Goal: Use online tool/utility: Utilize a website feature to perform a specific function

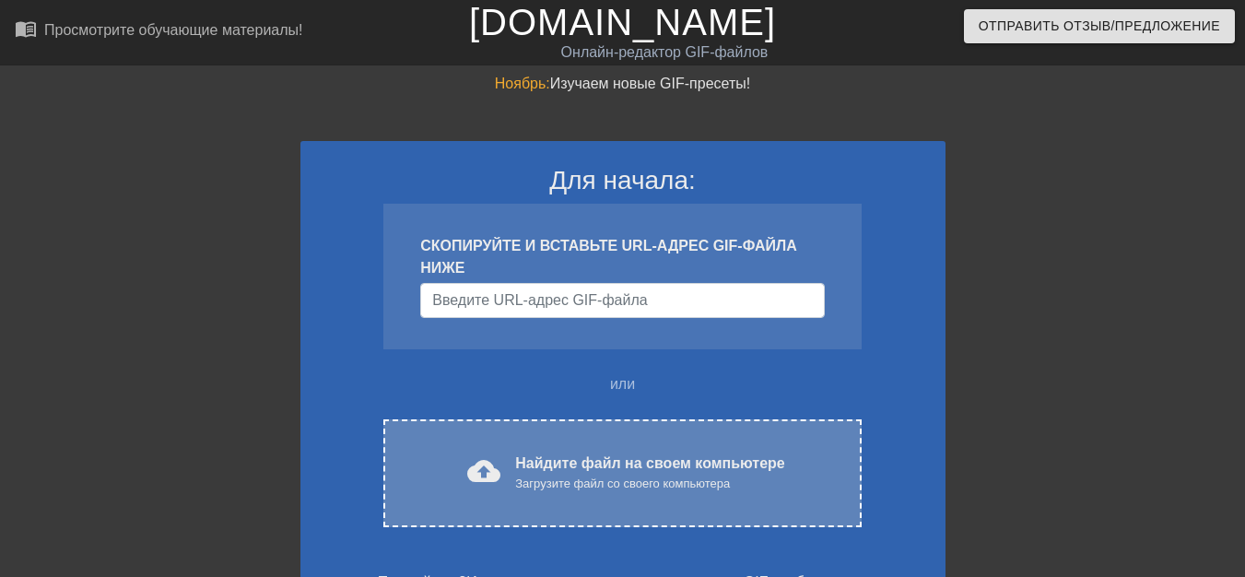
click at [490, 471] on font "cloud_upload" at bounding box center [483, 470] width 33 height 33
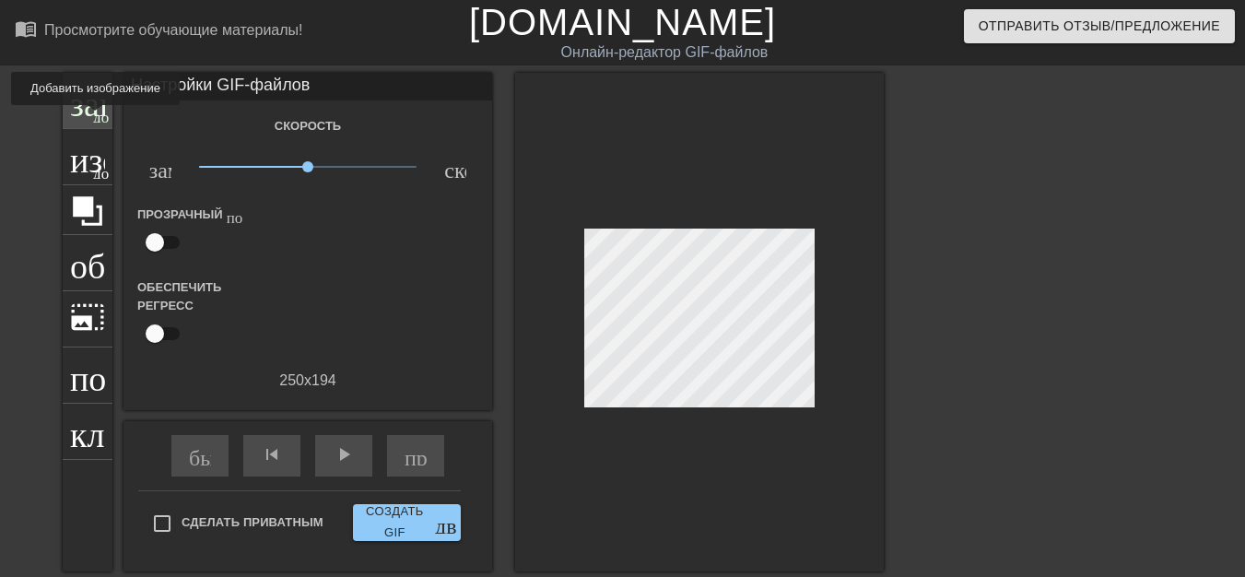
click at [96, 118] on font "добавить_круг" at bounding box center [146, 115] width 106 height 16
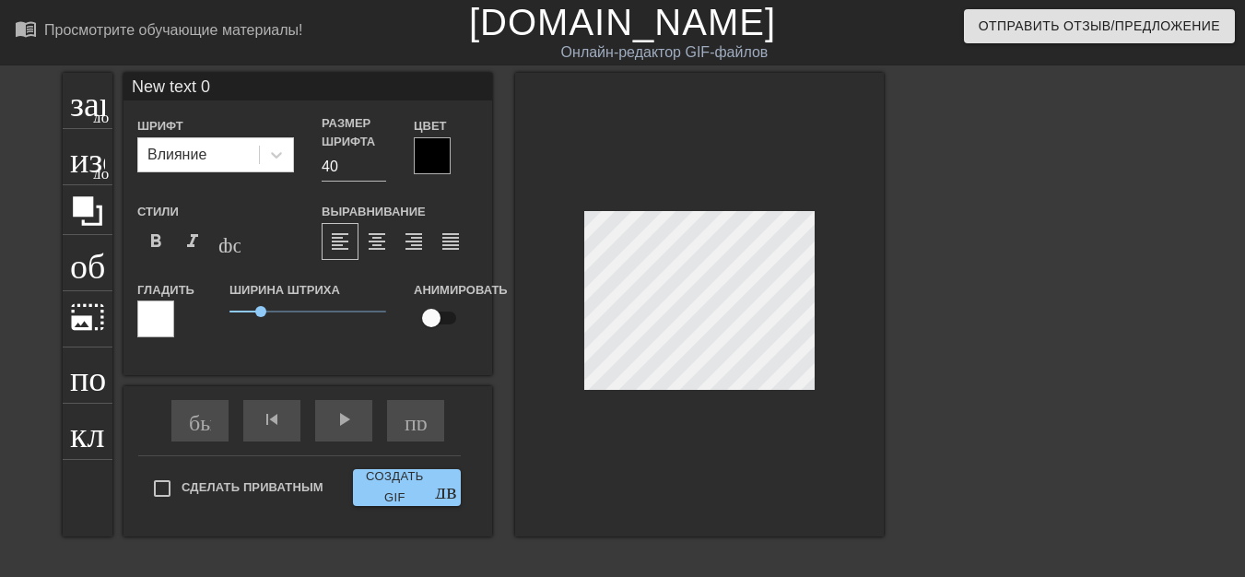
scroll to position [3, 5]
type input "New text"
type textarea "New text"
type input "New text"
type textarea "New text"
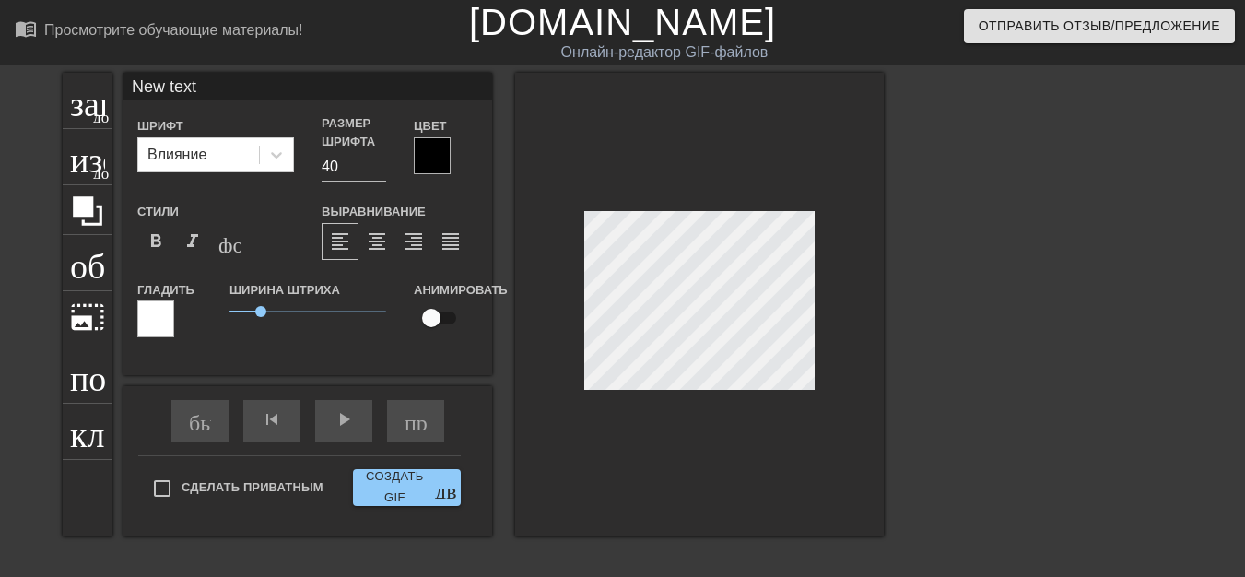
type input "New tex"
type textarea "New tex"
type input "New te"
type textarea "New te"
type input "New t"
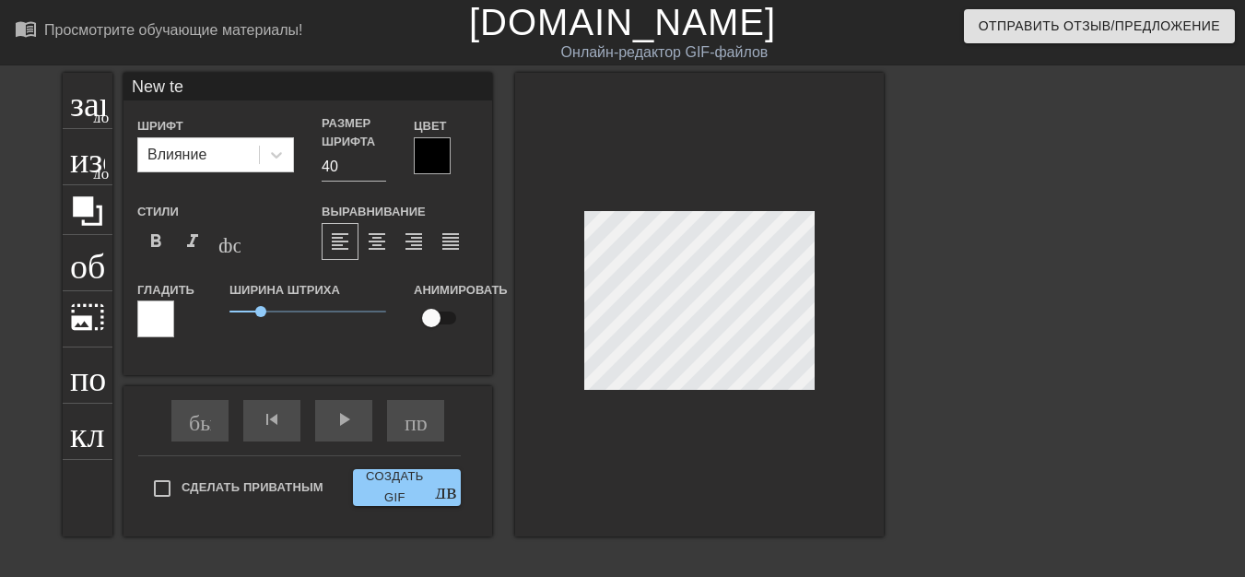
type textarea "New t"
type input "New"
type textarea "New"
type input "New"
type textarea "New"
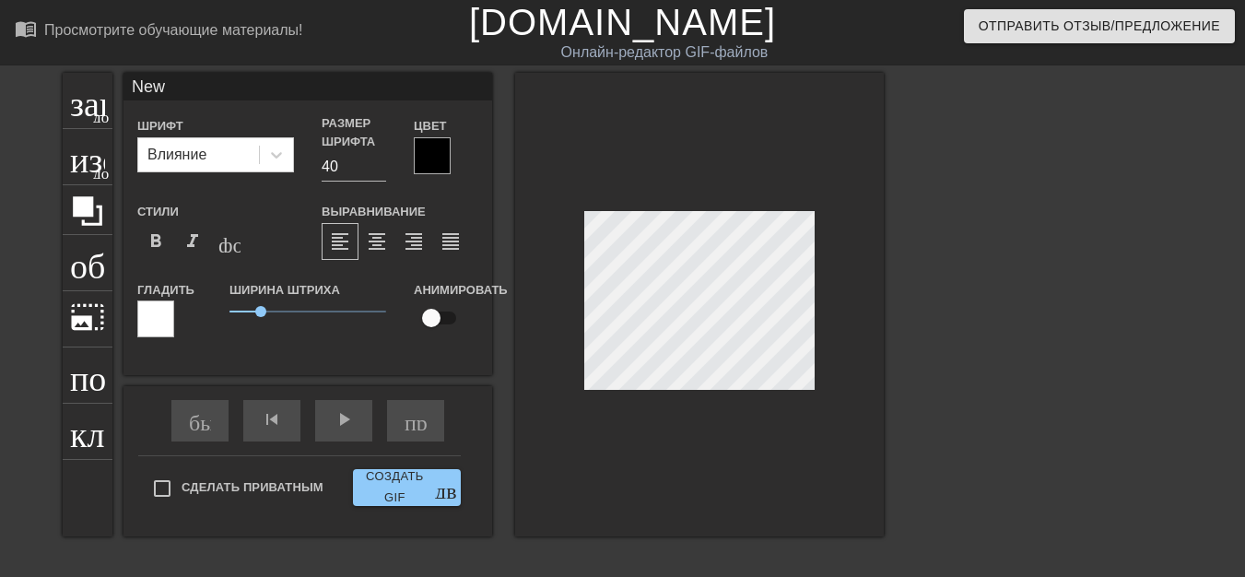
type input "Ne"
type textarea "Ne"
type input "N"
type textarea "N"
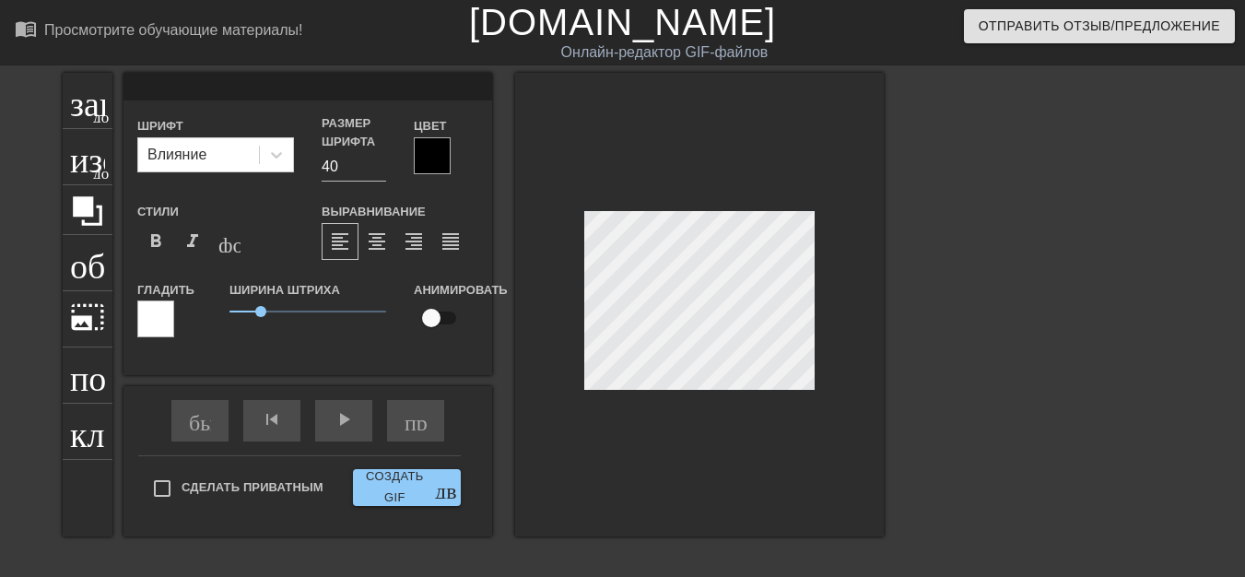
type input "П"
type textarea "П"
type input "ПЮ"
type textarea "ПЮ"
type input "ПЮП"
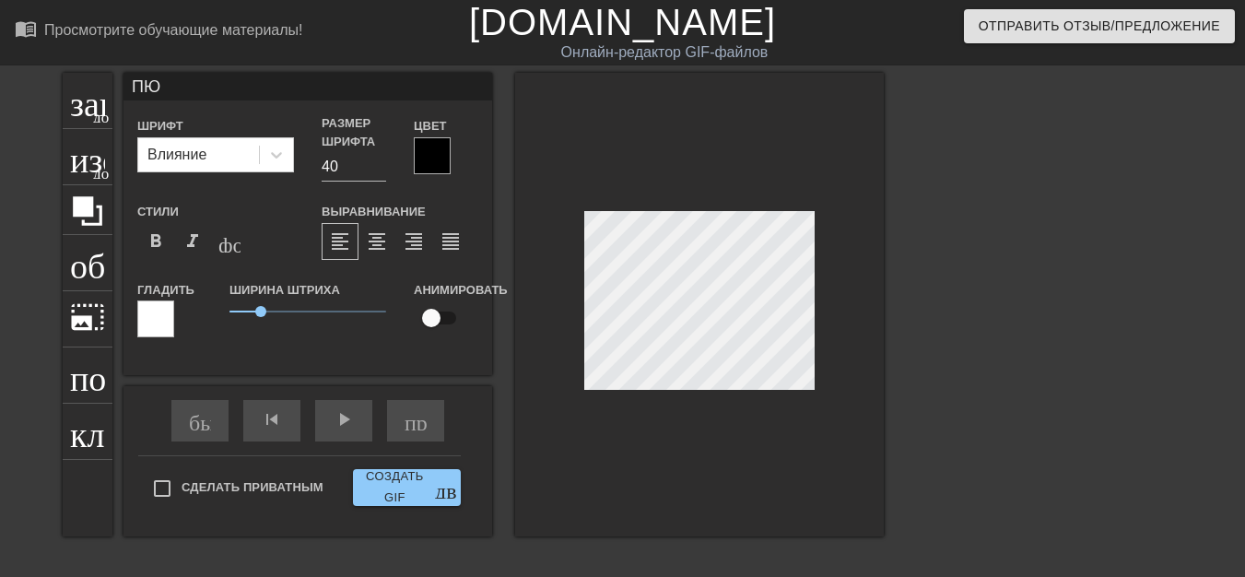
type textarea "ПЮП"
type input "ПЮПИ"
type textarea "ПЮПИ"
type input "ПЮПИК"
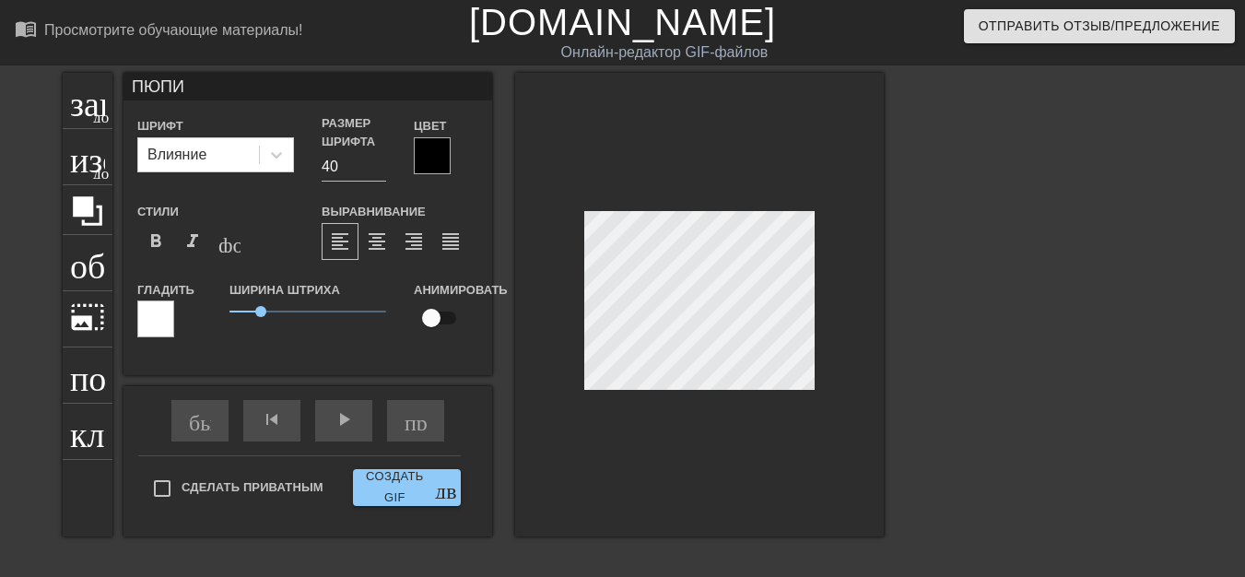
type textarea "ПЮПИК"
type input "ПЮПИКИ"
type textarea "ПЮПИКИ"
type input "ПЮПИК"
type textarea "ПЮПИК"
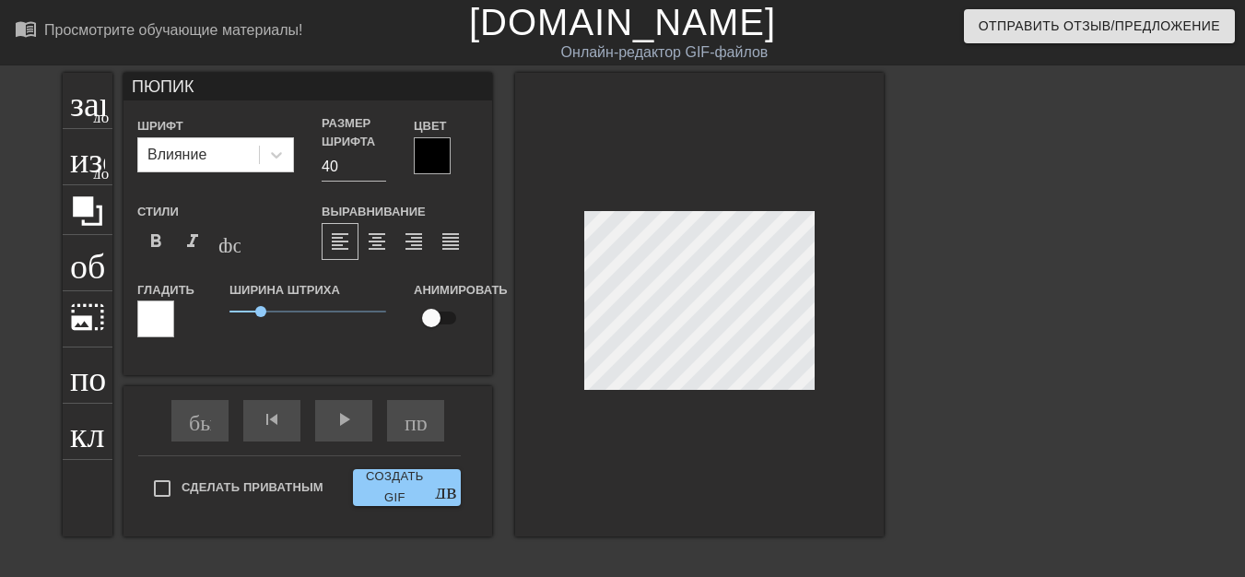
type input "ПЮПИ"
type textarea "ПЮПИ"
type input "ПЮП"
type textarea "ПЮП"
type input "ПЮ"
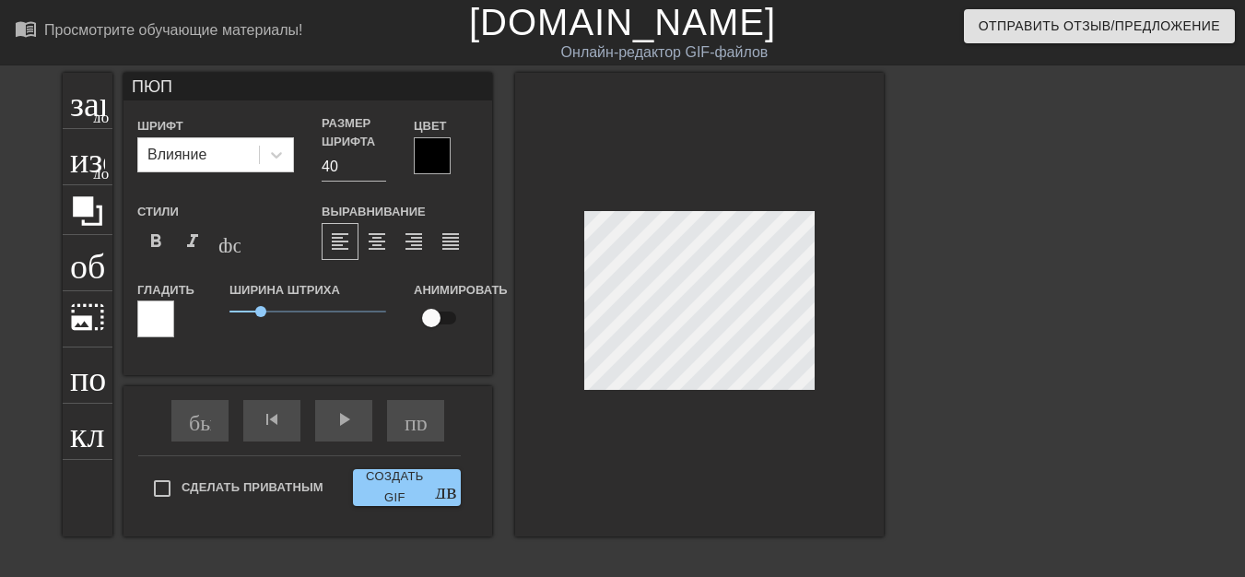
type textarea "ПЮ"
type input "П"
type textarea "П"
type input "Р"
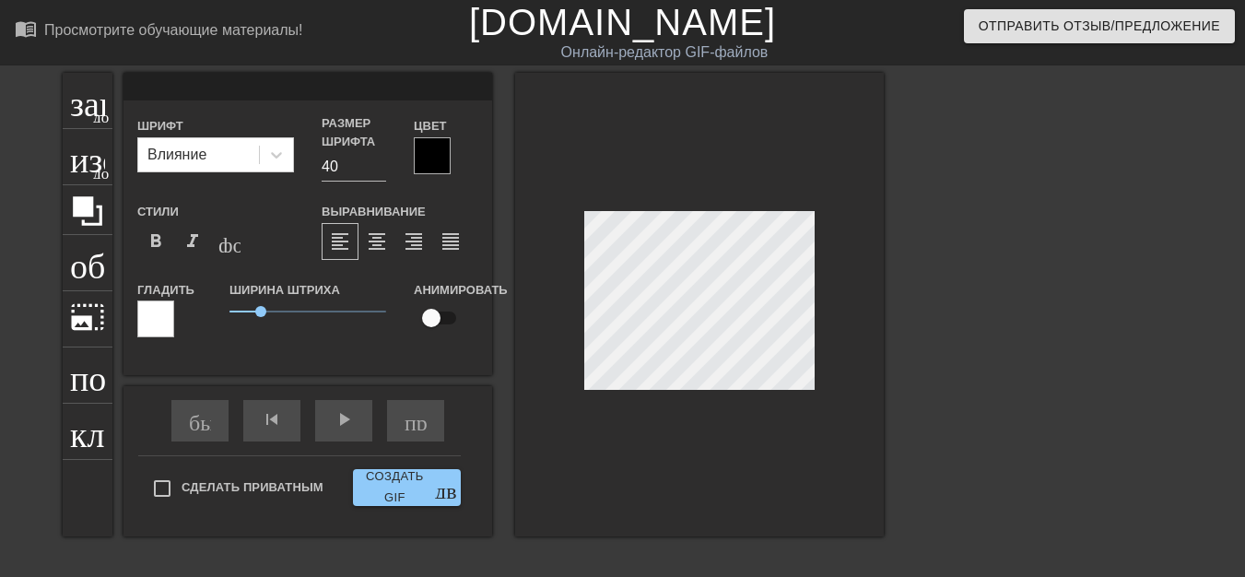
type textarea "Р"
type input "РЮ"
type textarea "РЮ"
type input "РЮР"
type textarea "РЮР"
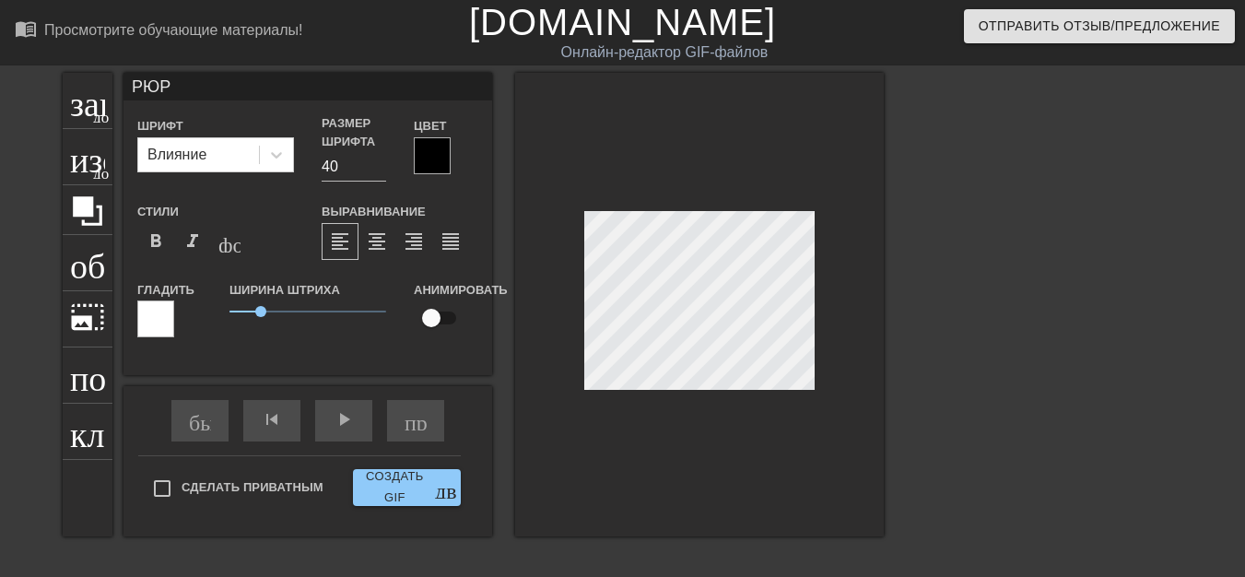
type input "РЮРИ"
type textarea "РЮРИ"
type input "[PERSON_NAME]"
type textarea "[PERSON_NAME]"
type input "РЮРИКИ"
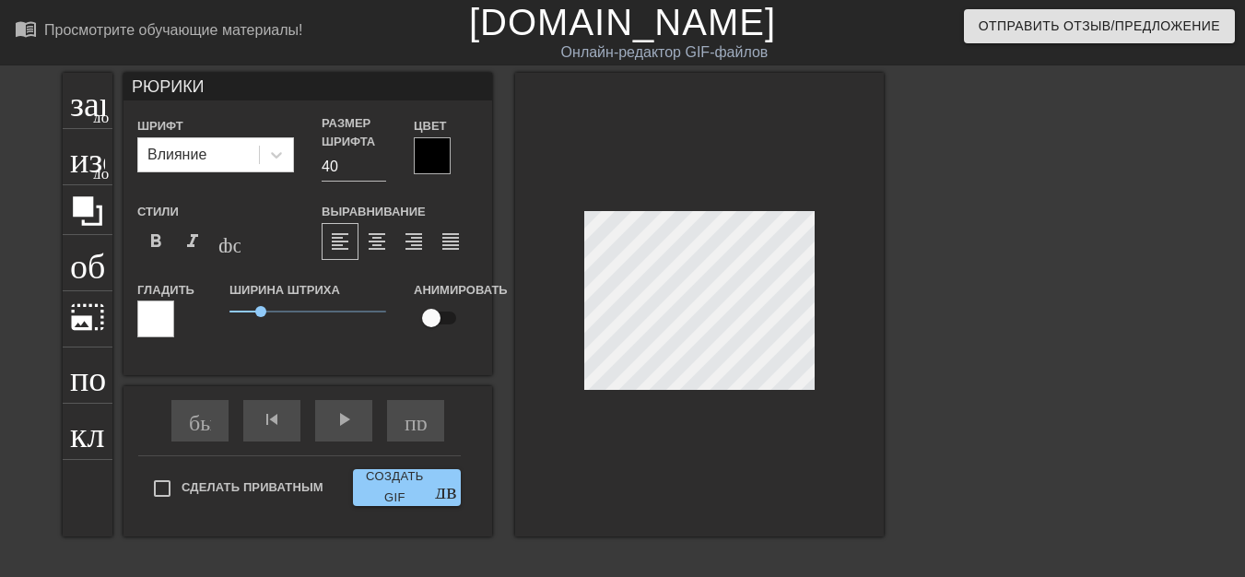
scroll to position [2, 4]
type textarea "РЮРИКИ"
click at [95, 115] on font "добавить_круг" at bounding box center [146, 115] width 106 height 16
type input "New text 1"
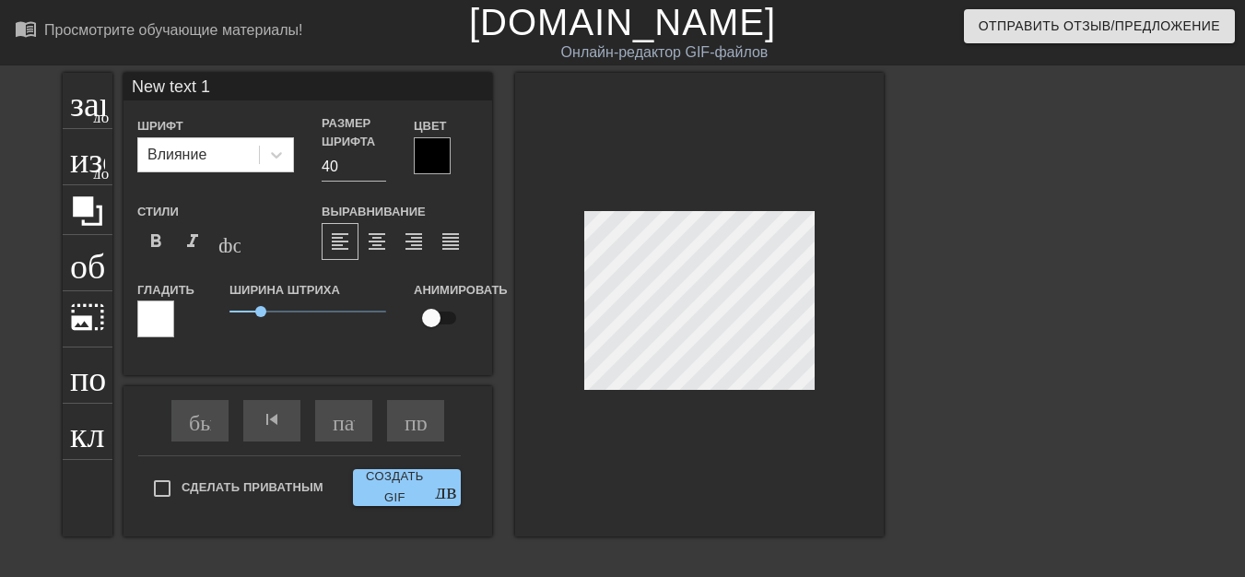
scroll to position [3, 3]
type input "New text"
type textarea "New text"
type input "New text"
type textarea "New text"
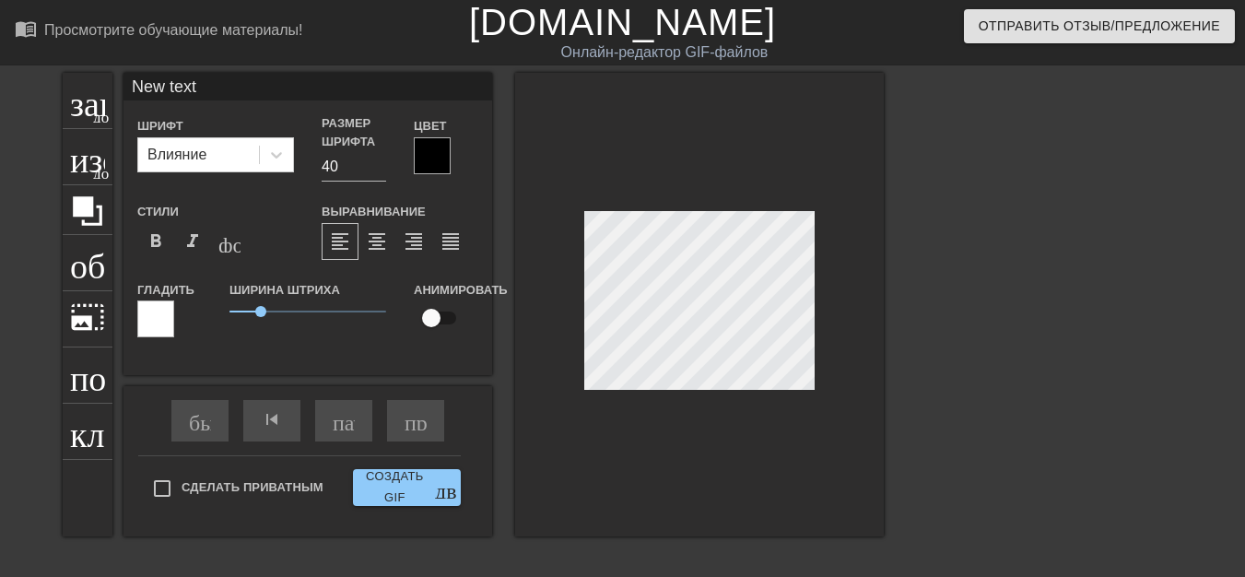
type input "New tex"
type textarea "New tex"
type input "New te"
type textarea "New te"
type input "New t"
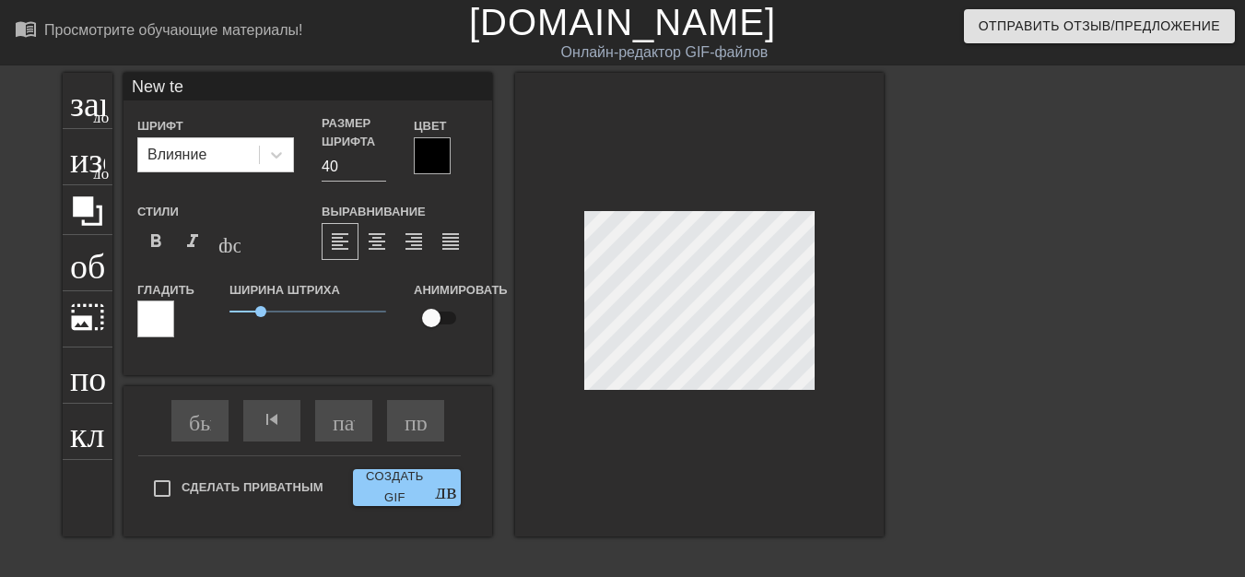
type textarea "New t"
type input "New"
type textarea "New"
type input "New"
type textarea "New"
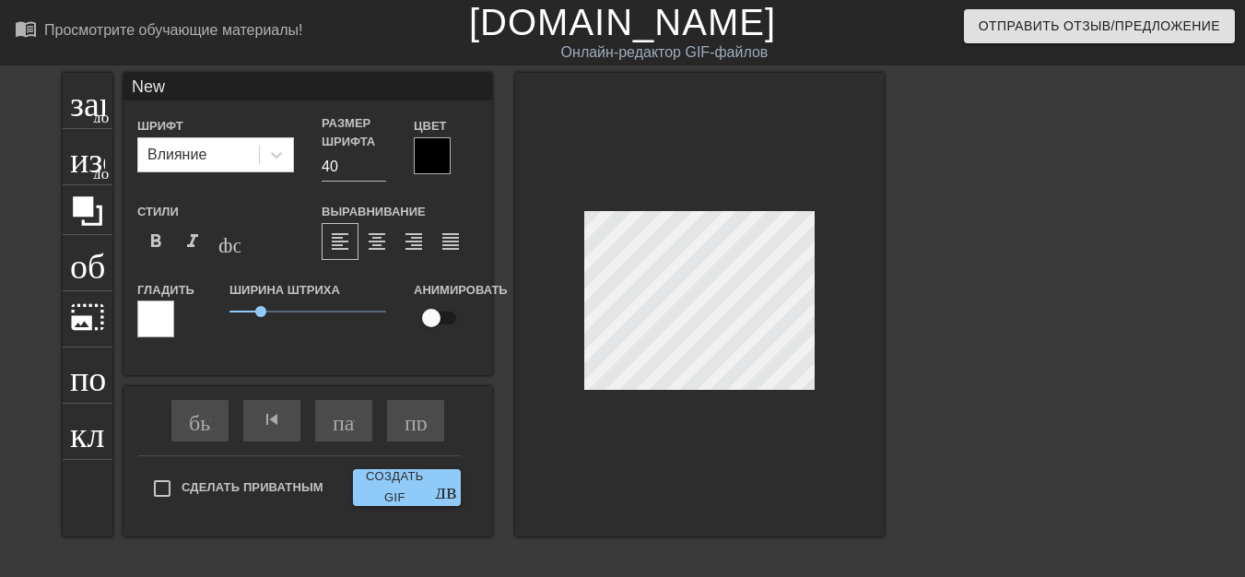
type input "Ne"
type textarea "Ne"
type input "N"
type textarea "N"
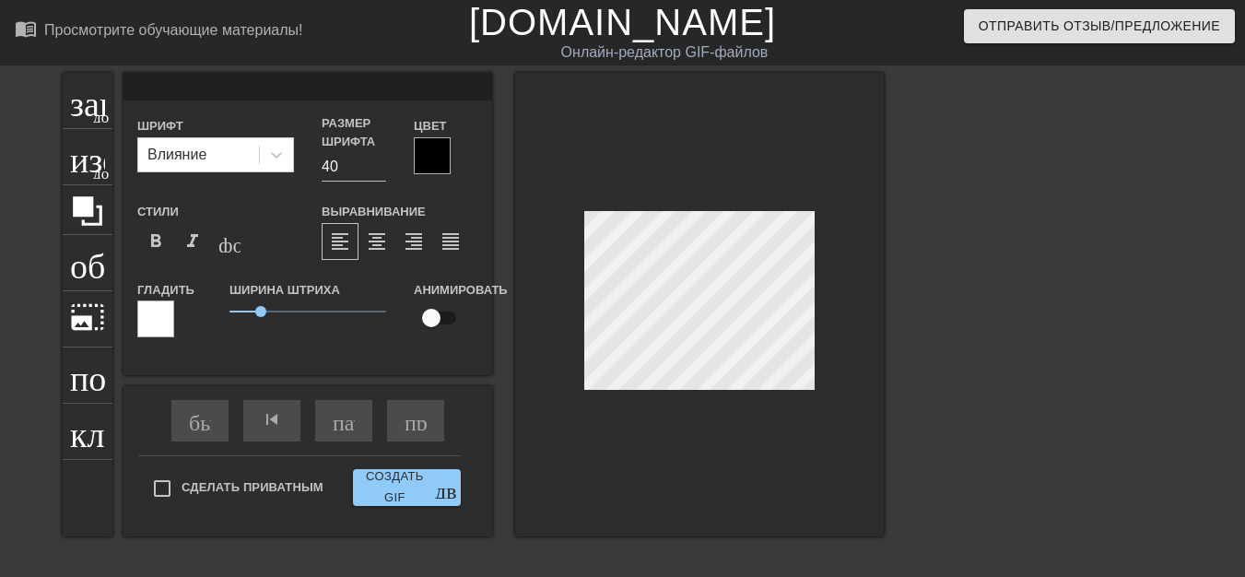
type input "[PERSON_NAME]"
type textarea "[PERSON_NAME]"
type input "ИS"
type textarea "ИS"
type input "ИSТ"
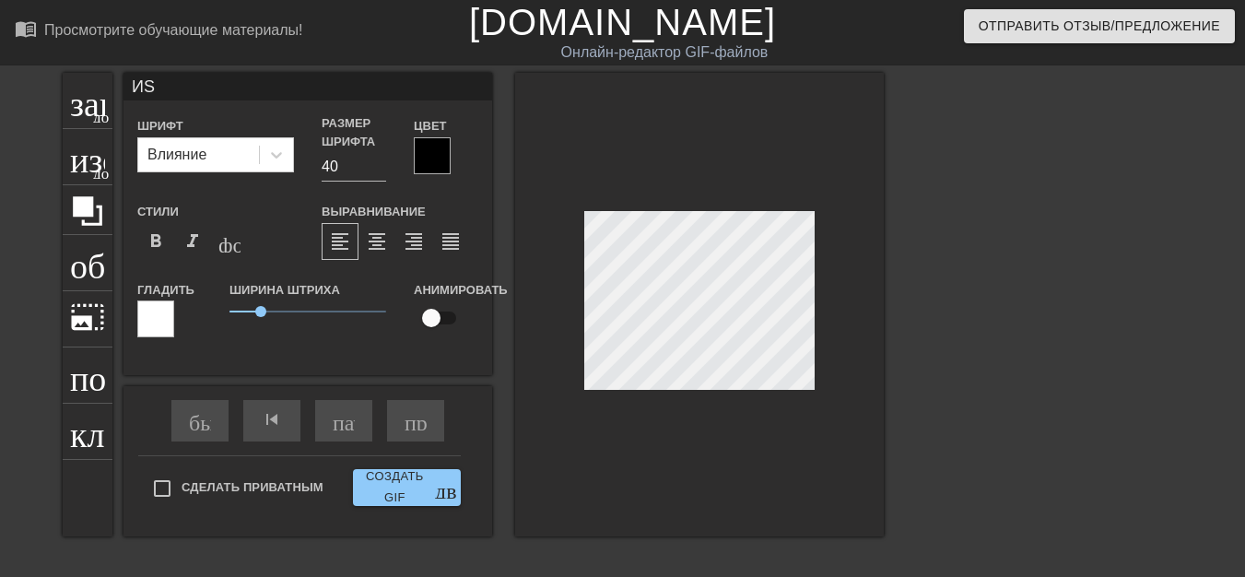
type textarea "ИSТ"
type input "ИSТЕ"
type textarea "ИSТЕ"
type input "ИSТЕР"
type textarea "ИSТЕР"
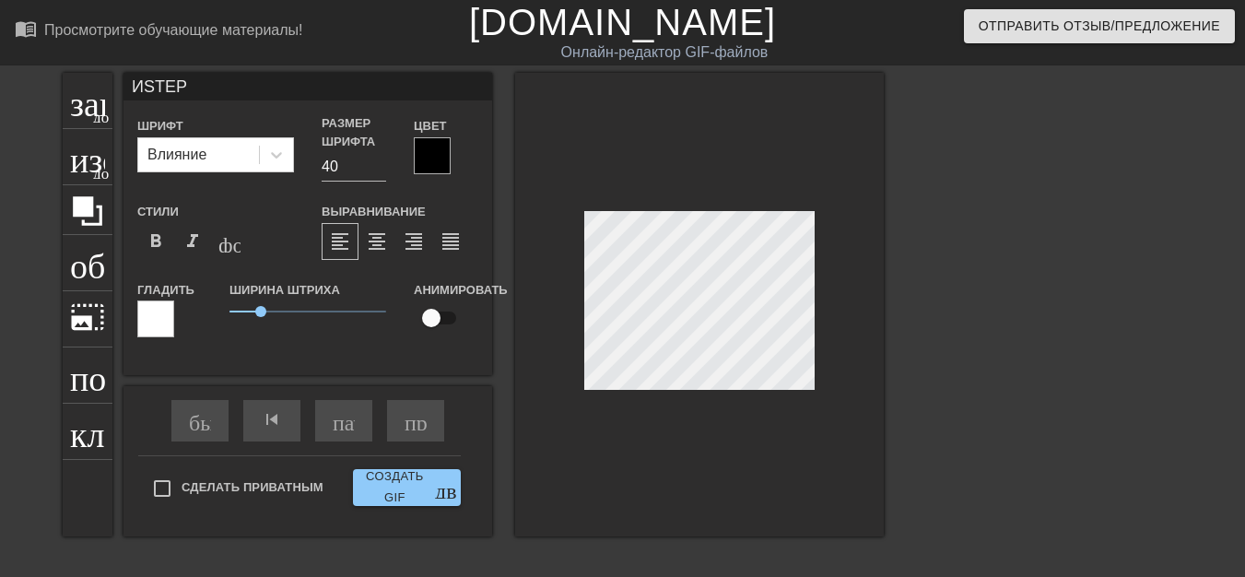
type input "ИSТЕРЯ"
type textarea "ИSТЕРЯ"
type input "ИSТЕРЯТ"
type textarea "ИSТЕРЯТ"
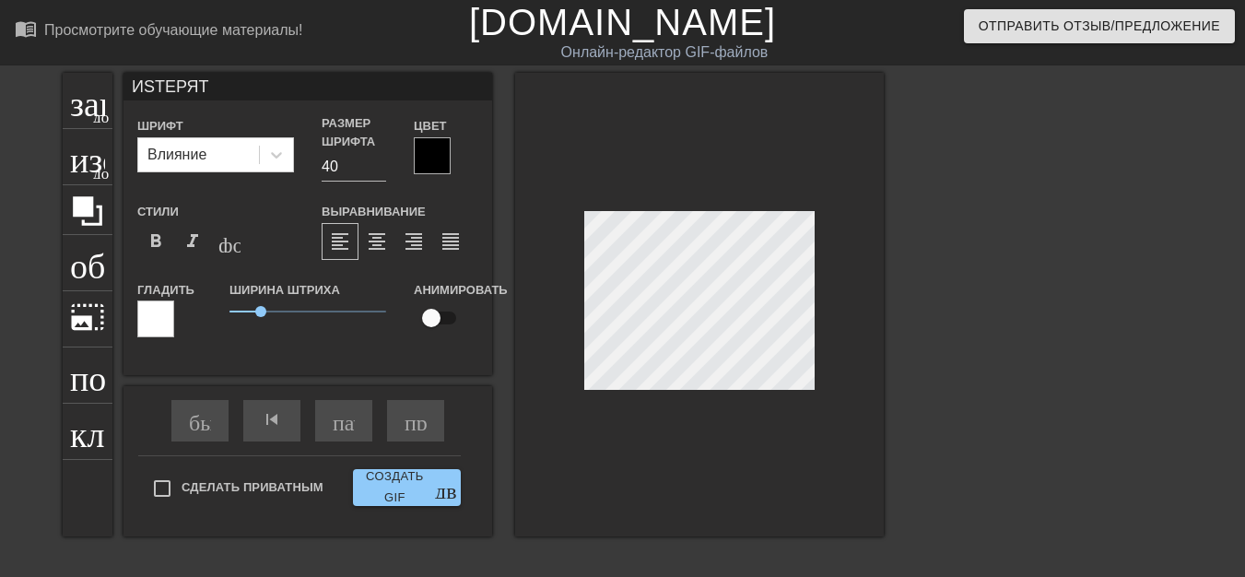
scroll to position [3, 3]
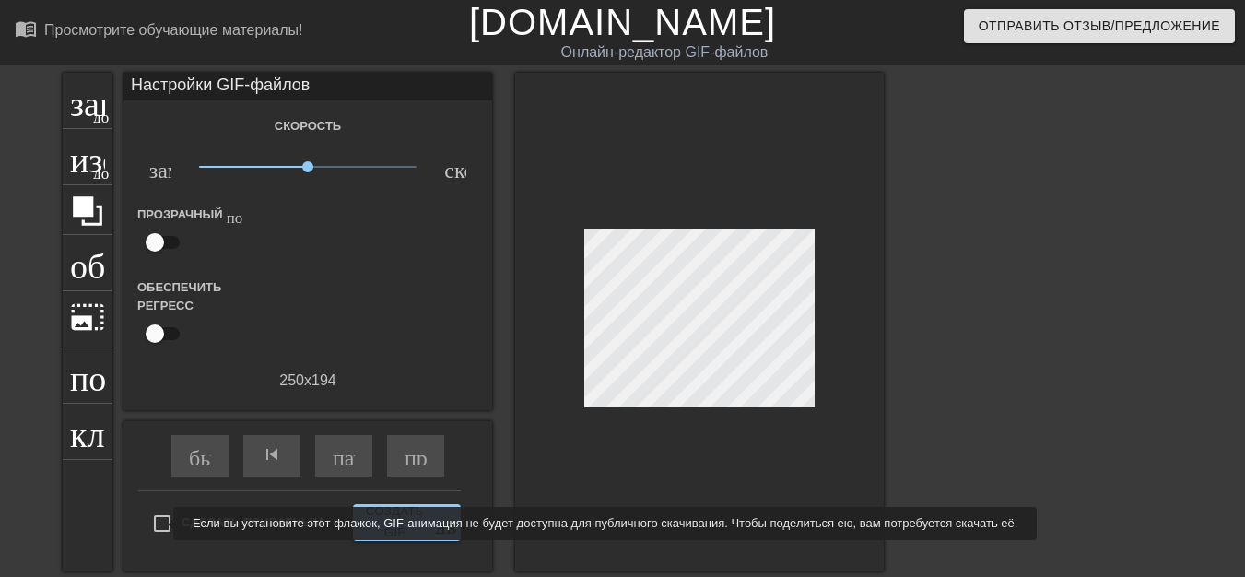
click at [161, 523] on input "Сделать приватным" at bounding box center [162, 523] width 39 height 39
checkbox input "true"
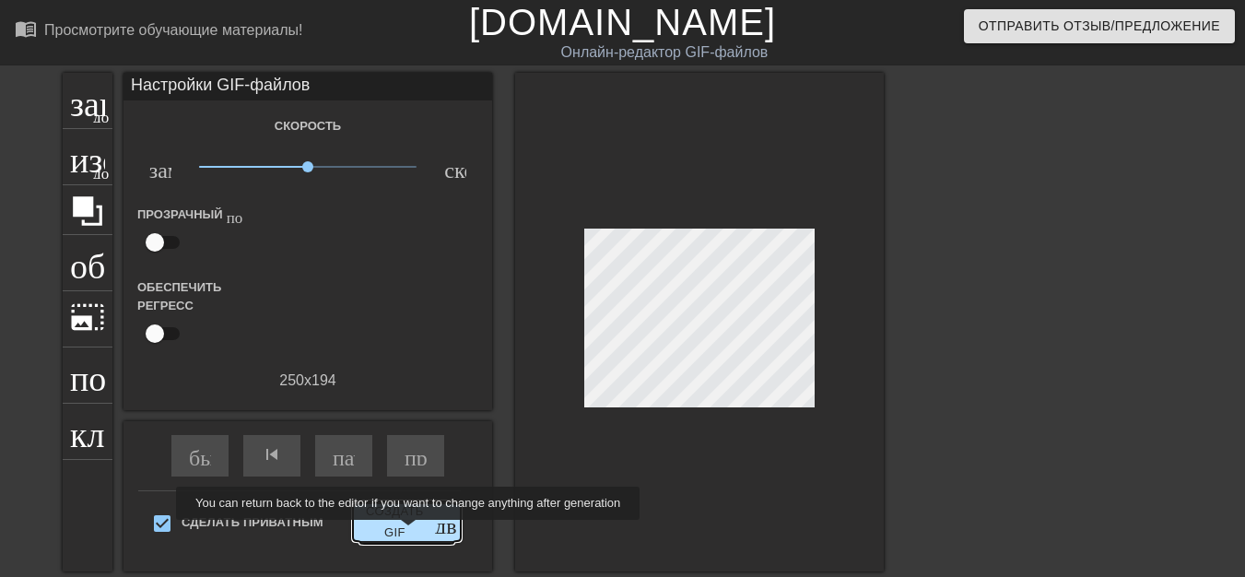
click at [410, 531] on font "Создать GIF" at bounding box center [394, 522] width 69 height 42
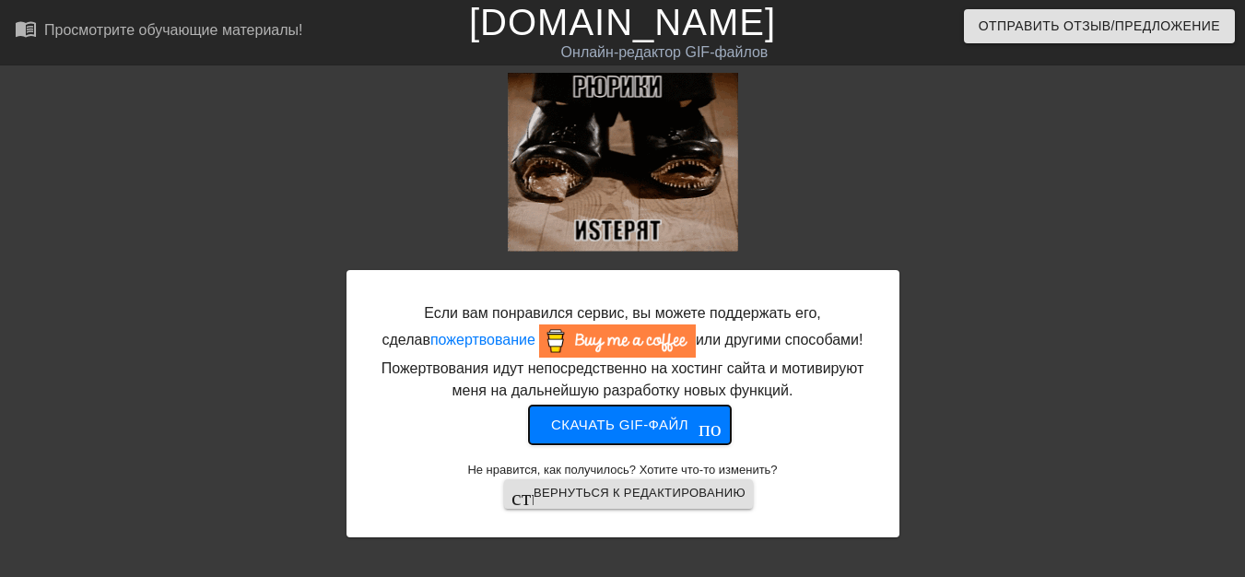
click at [630, 428] on font "Скачать gif-файл" at bounding box center [619, 425] width 137 height 16
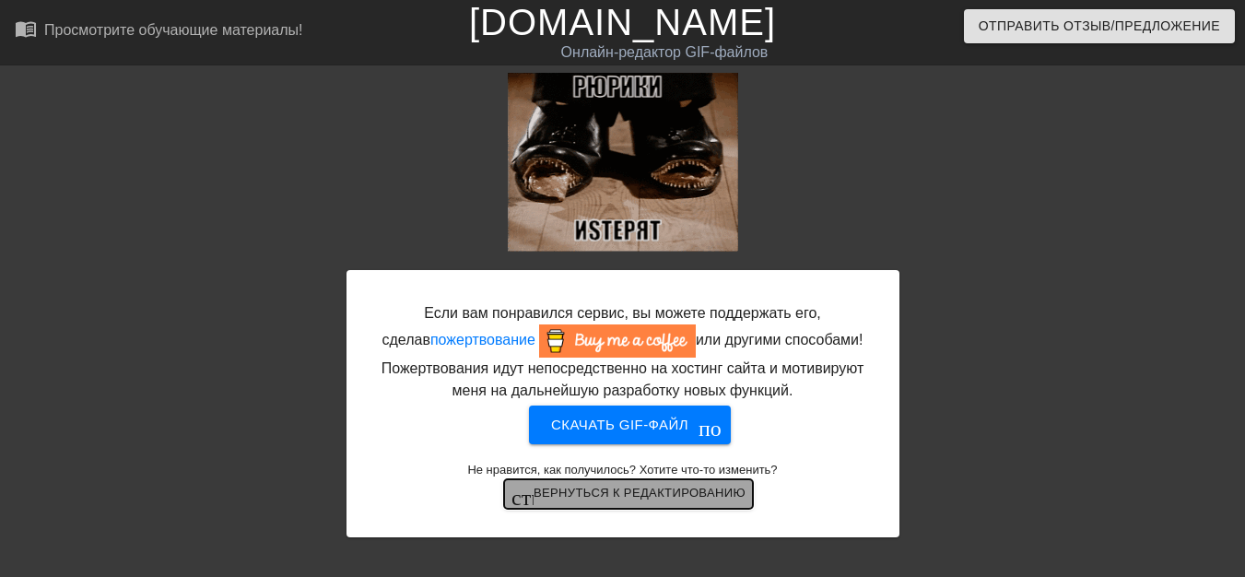
click at [665, 488] on font "Вернуться к редактированию" at bounding box center [640, 493] width 212 height 14
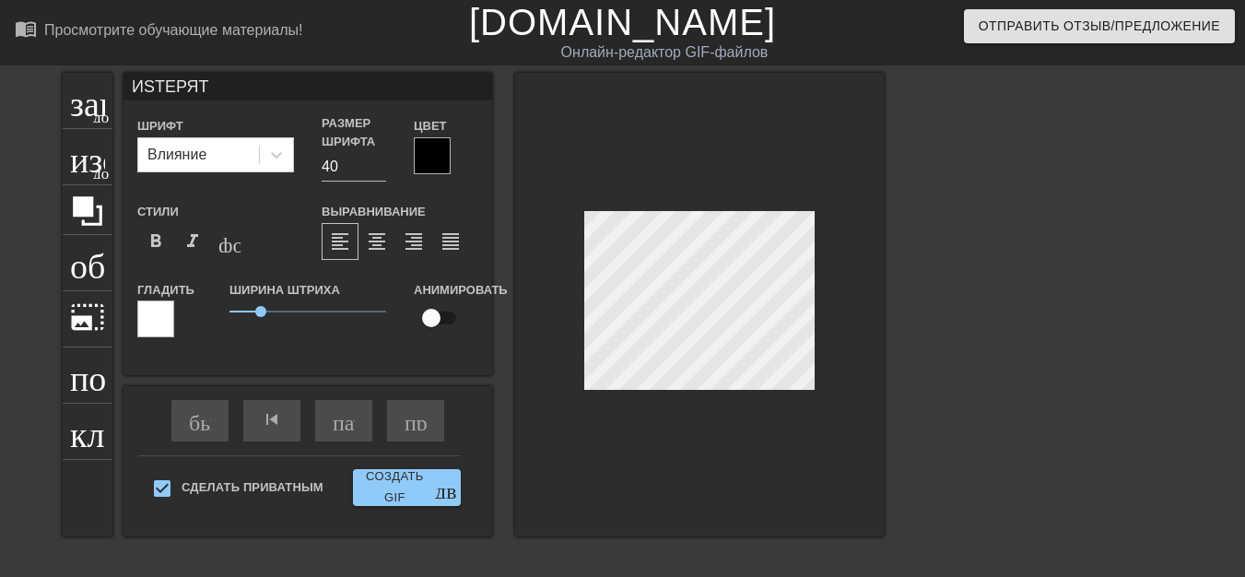
click at [1034, 415] on div "заголовок добавить_круг изображение добавить_круг обрезать photo_size_select_la…" at bounding box center [622, 349] width 1245 height 553
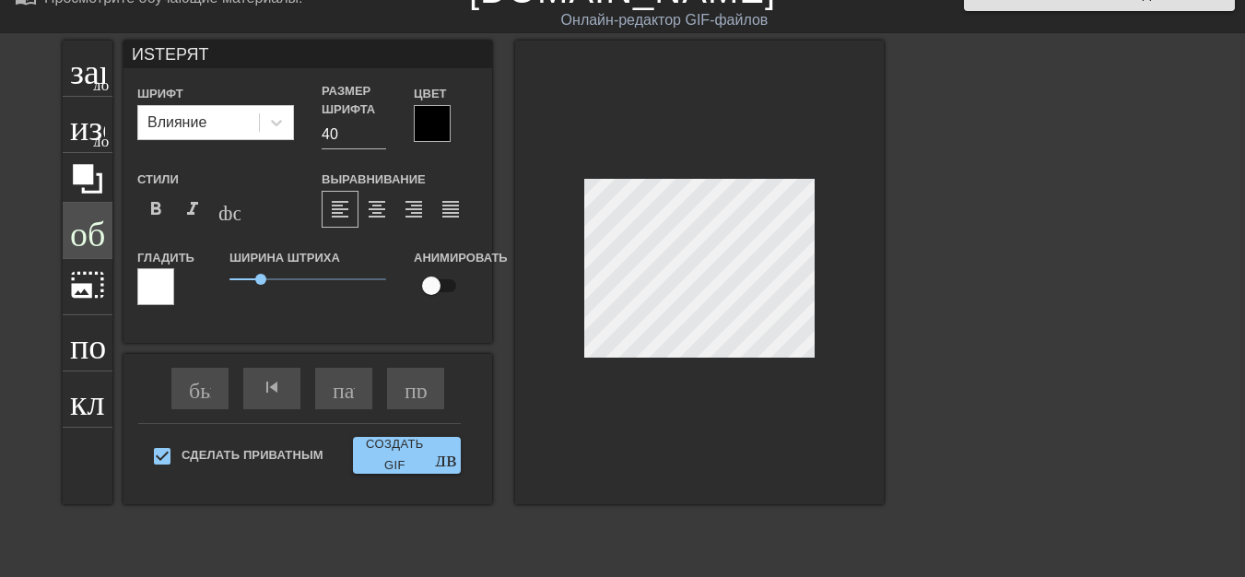
scroll to position [0, 0]
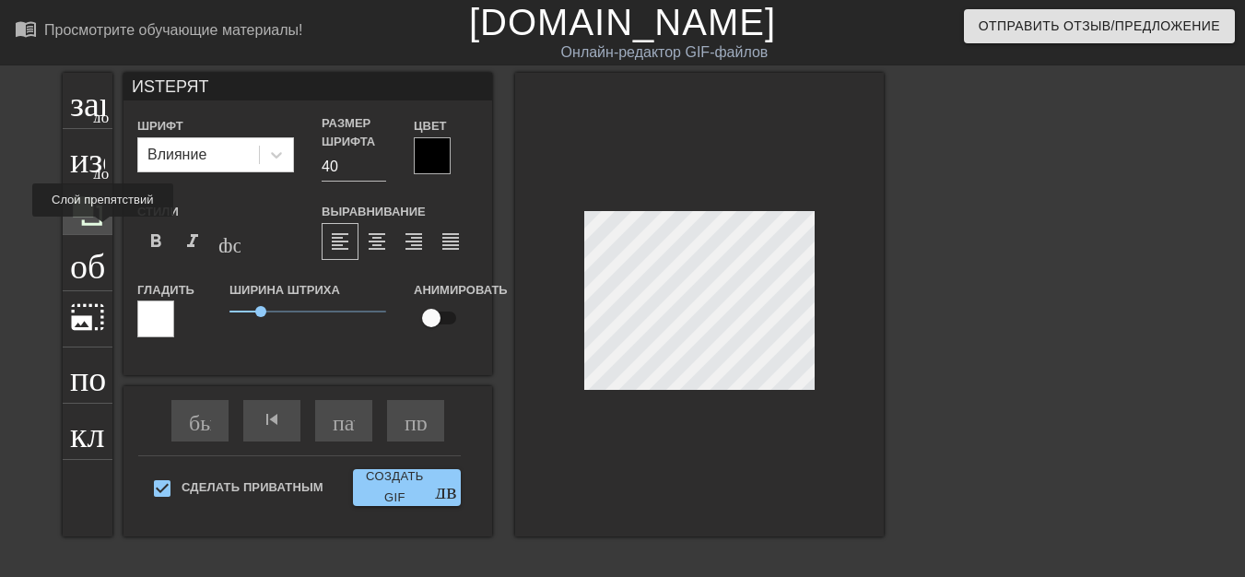
click at [99, 229] on div at bounding box center [88, 210] width 50 height 50
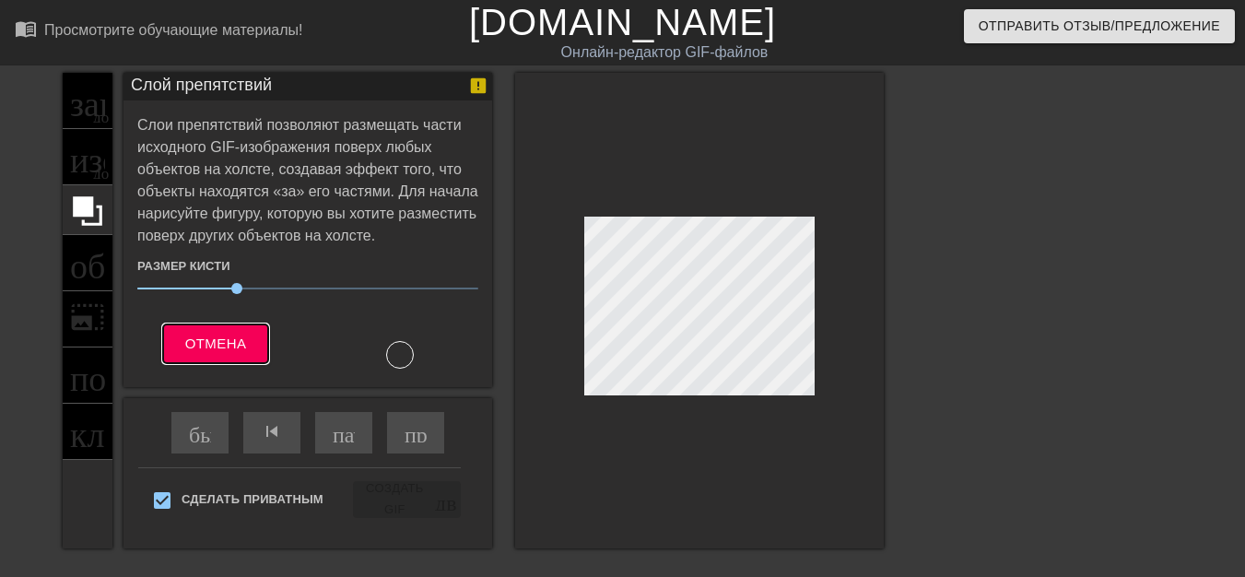
click at [202, 340] on font "Отмена" at bounding box center [216, 343] width 62 height 16
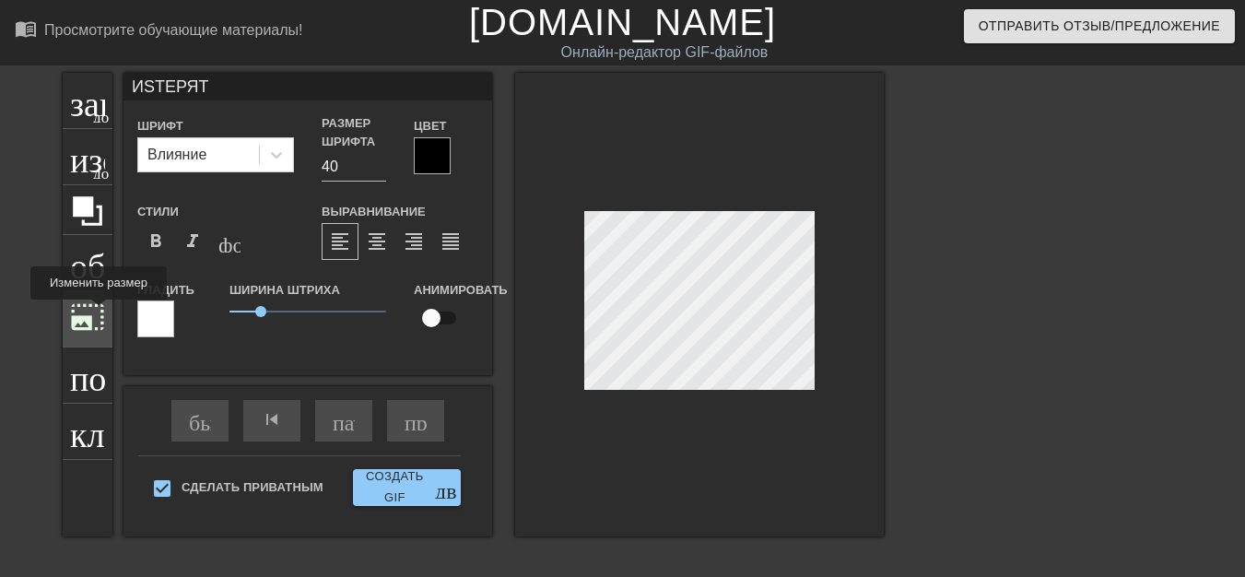
click at [99, 312] on font "photo_size_select_large" at bounding box center [87, 317] width 35 height 35
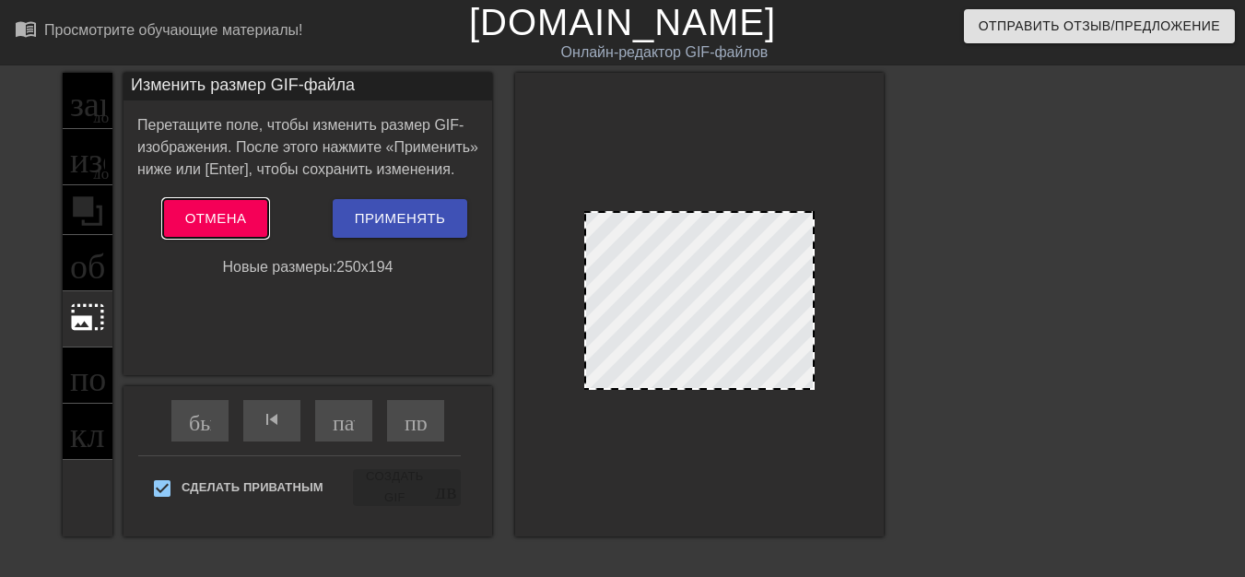
click at [220, 225] on font "Отмена" at bounding box center [216, 218] width 62 height 16
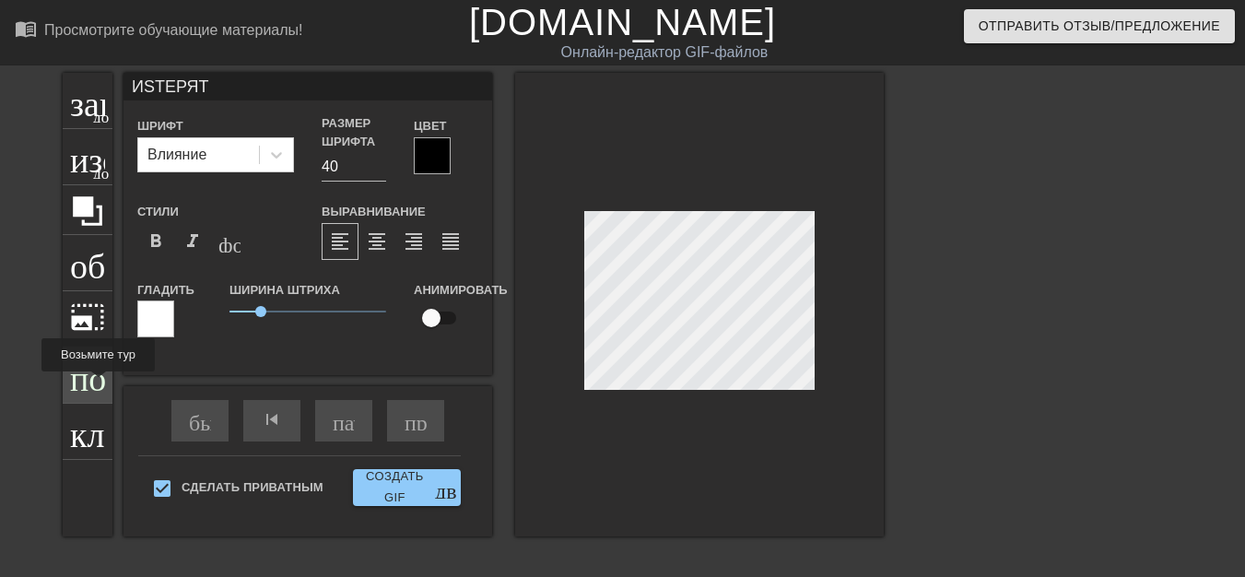
click at [98, 384] on font "помощь" at bounding box center [129, 373] width 118 height 35
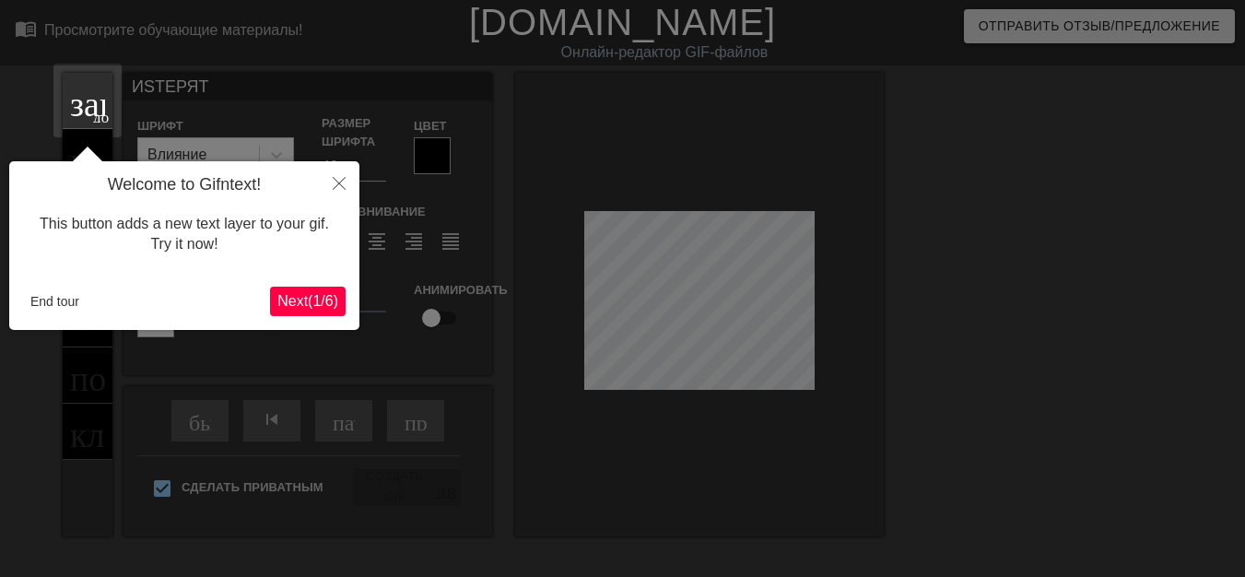
scroll to position [45, 0]
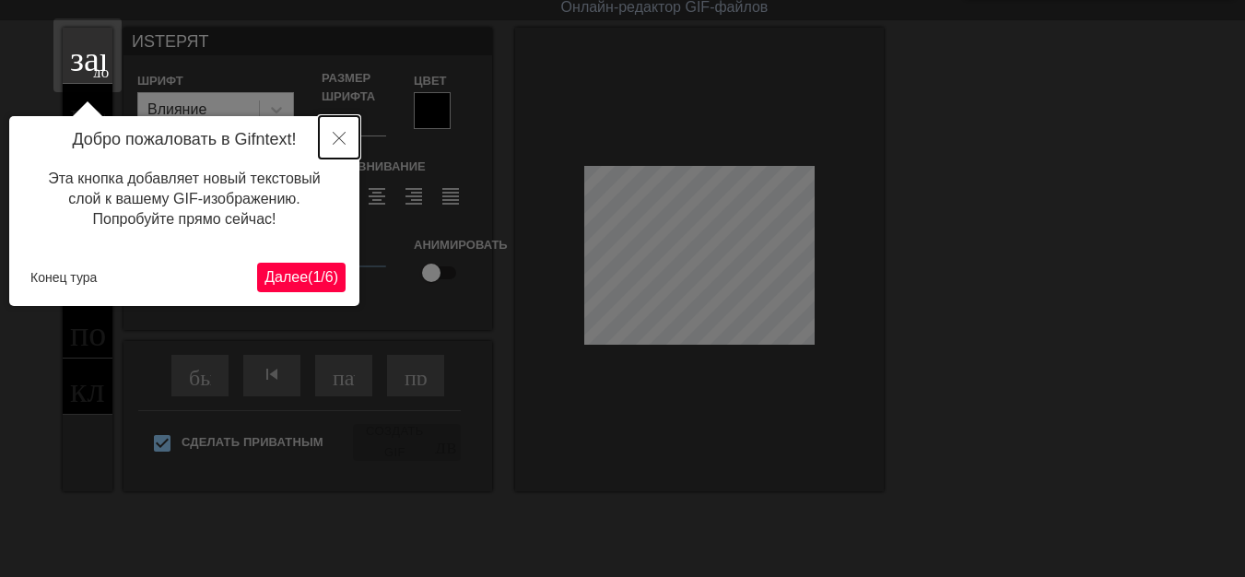
click at [339, 139] on icon "Закрывать" at bounding box center [339, 138] width 13 height 13
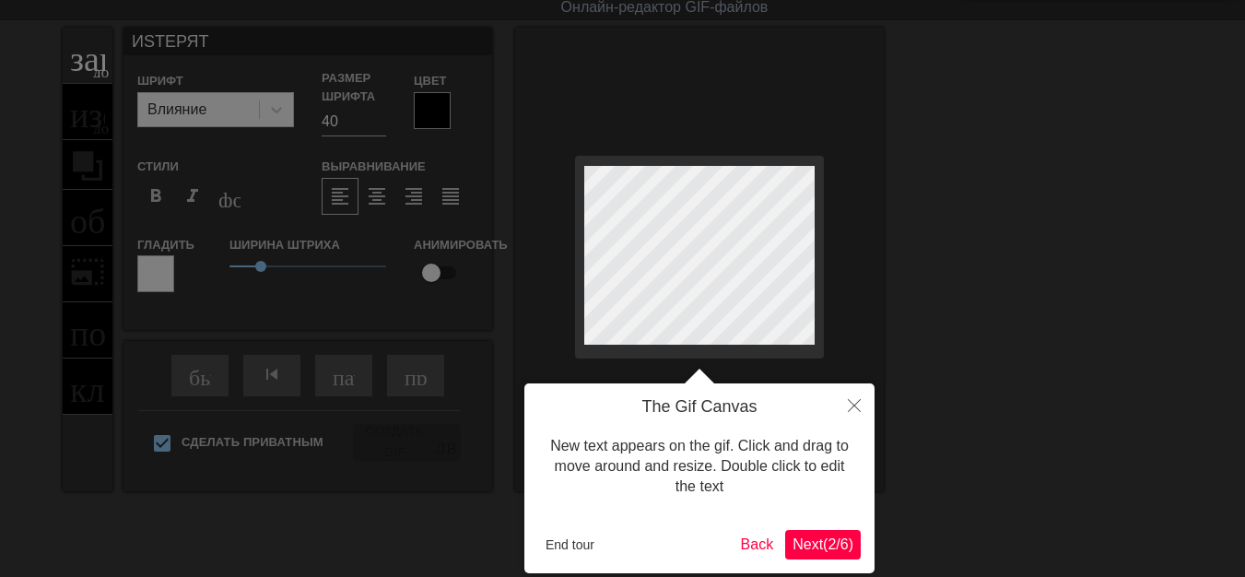
scroll to position [0, 0]
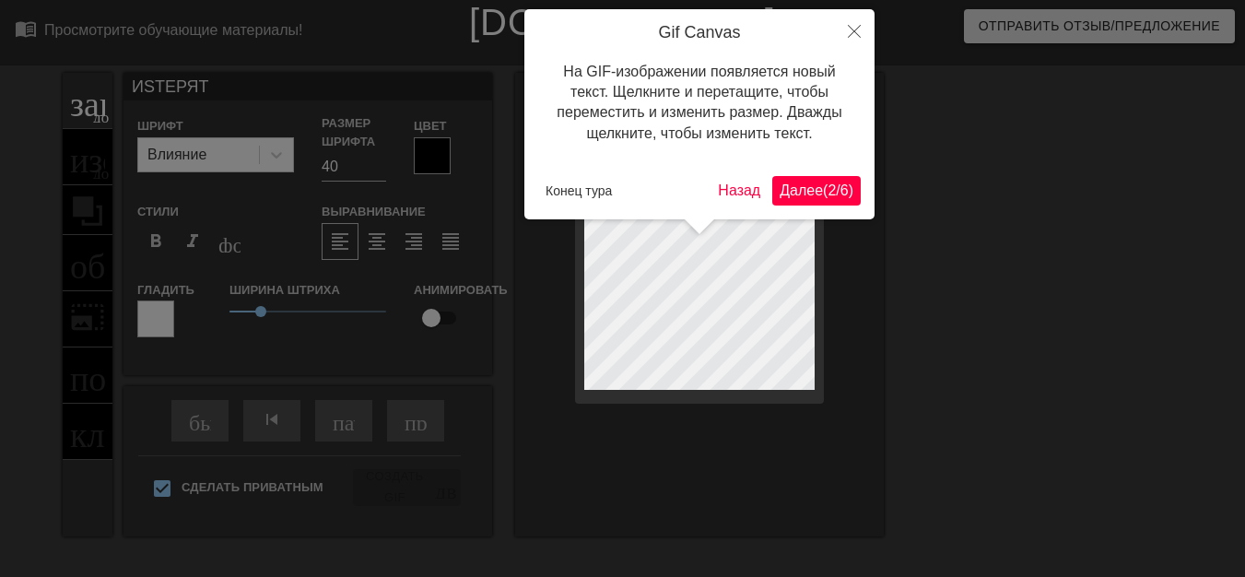
click at [792, 192] on font "Далее" at bounding box center [801, 190] width 43 height 16
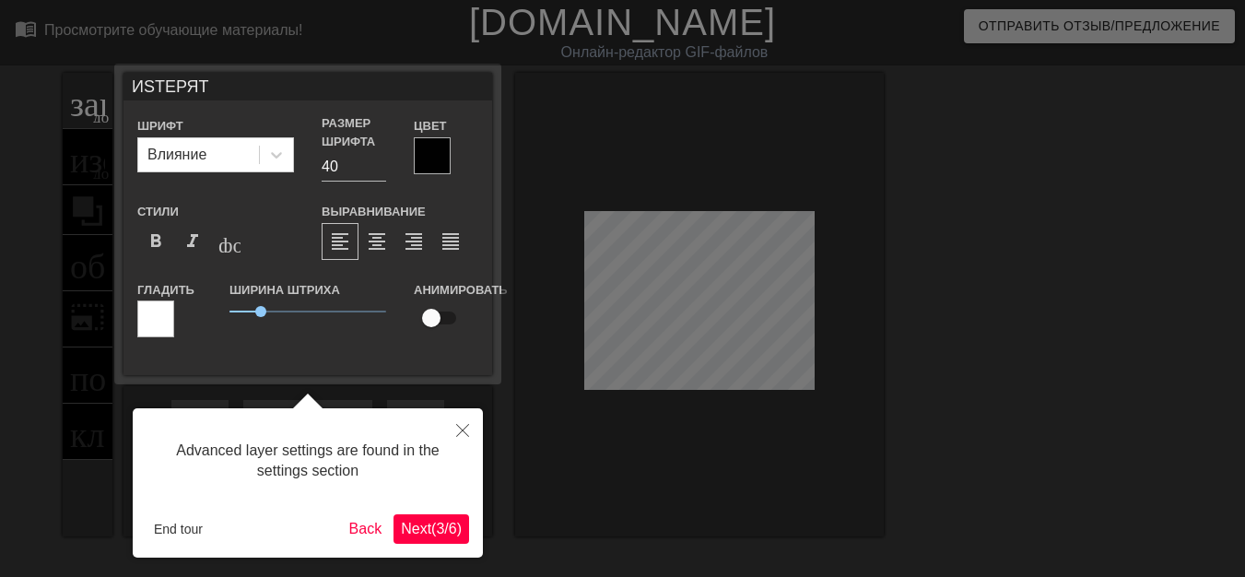
scroll to position [45, 0]
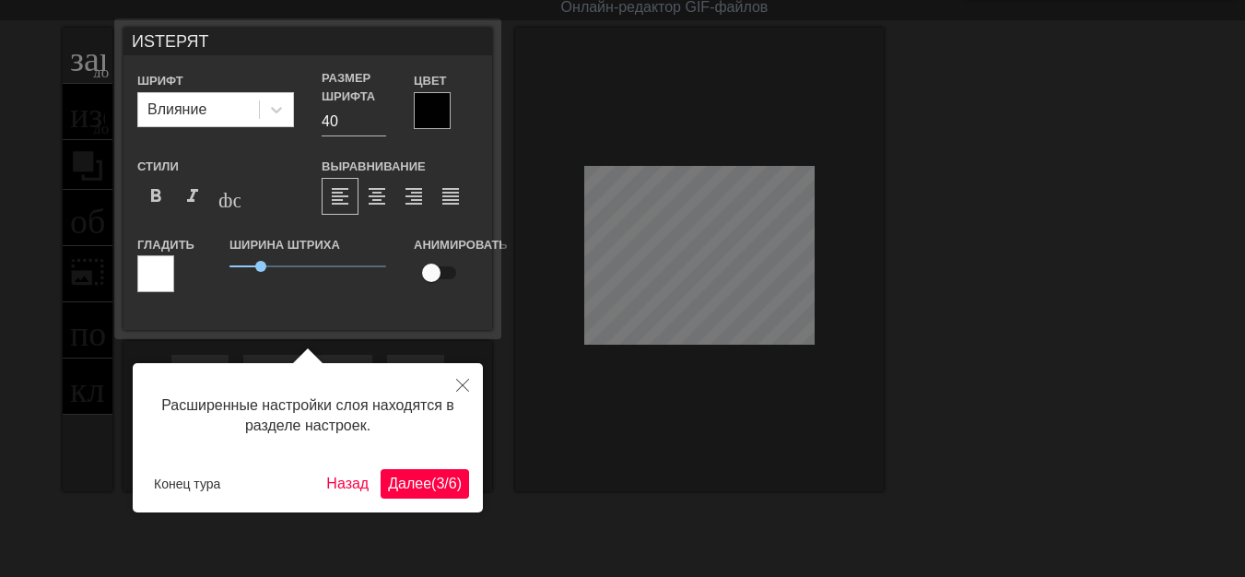
click at [410, 488] on font "Далее" at bounding box center [409, 484] width 43 height 16
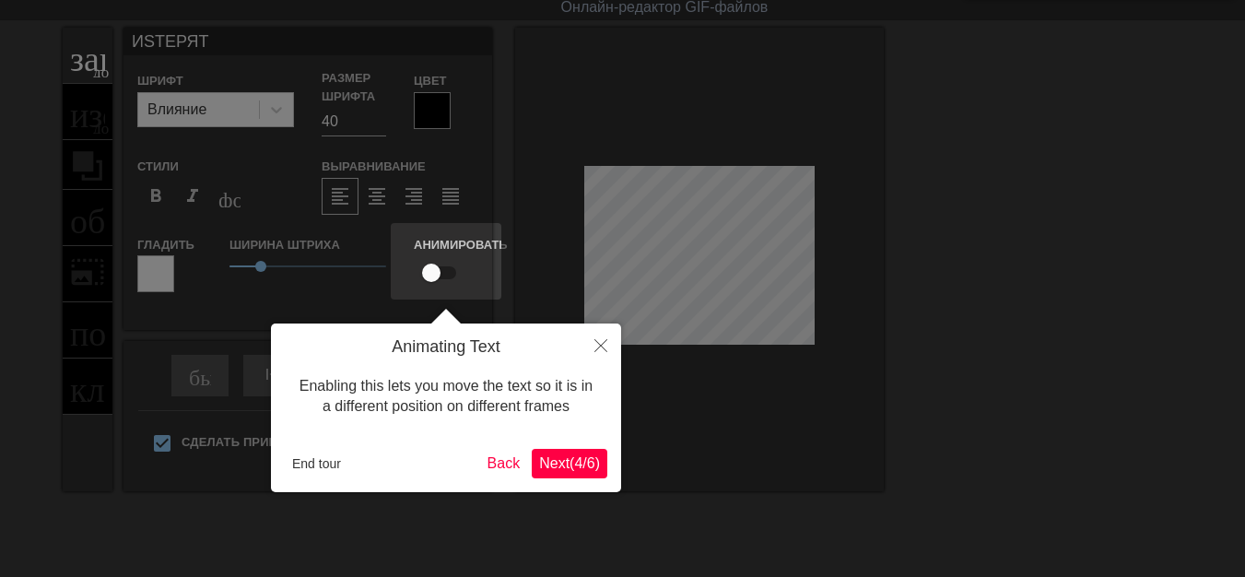
scroll to position [0, 0]
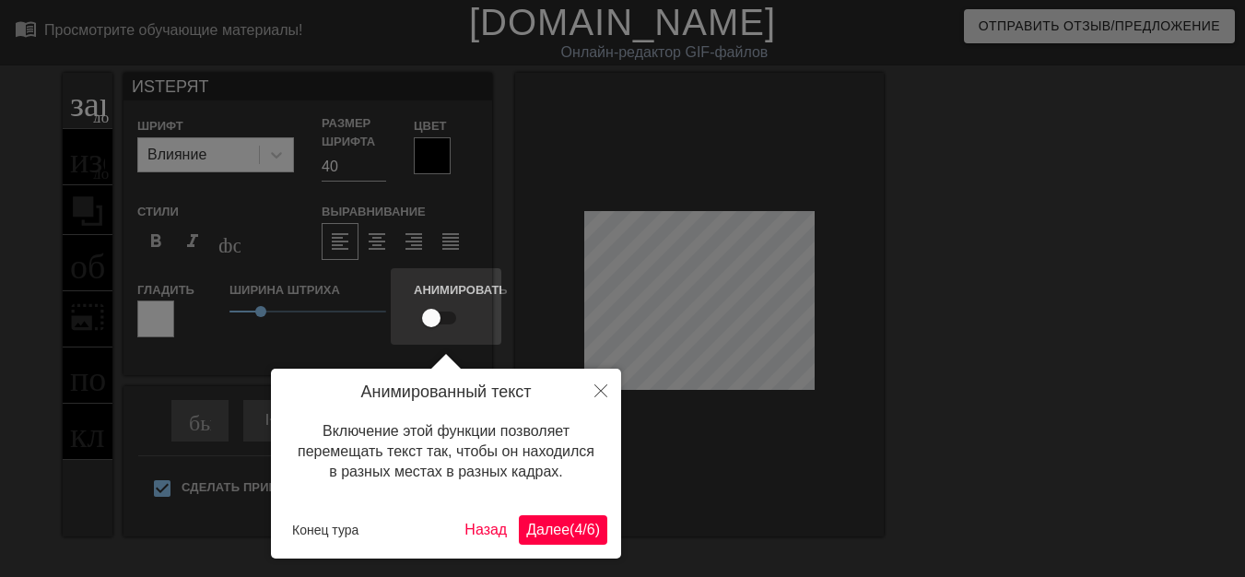
click at [574, 537] on font "4" at bounding box center [578, 530] width 8 height 16
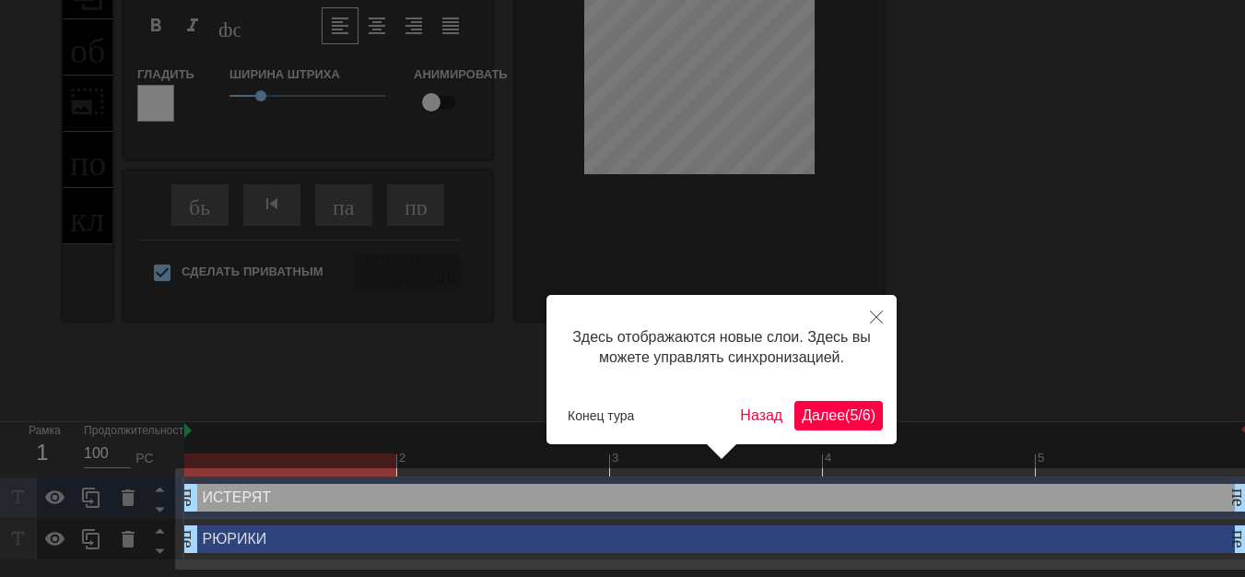
click at [819, 415] on font "Далее" at bounding box center [823, 415] width 43 height 16
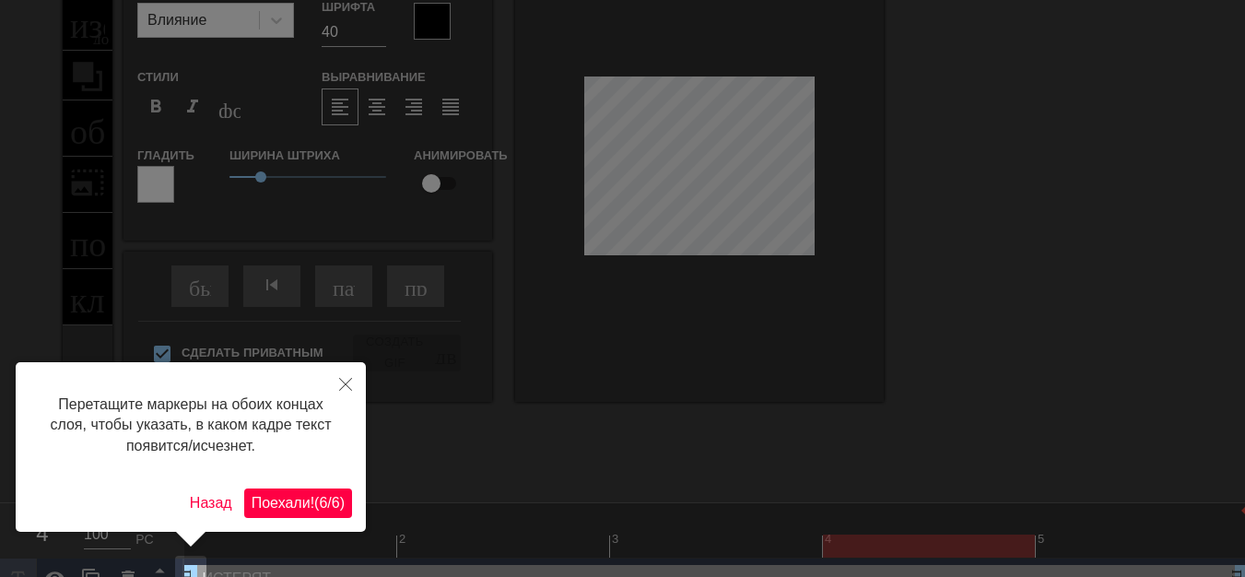
scroll to position [203, 0]
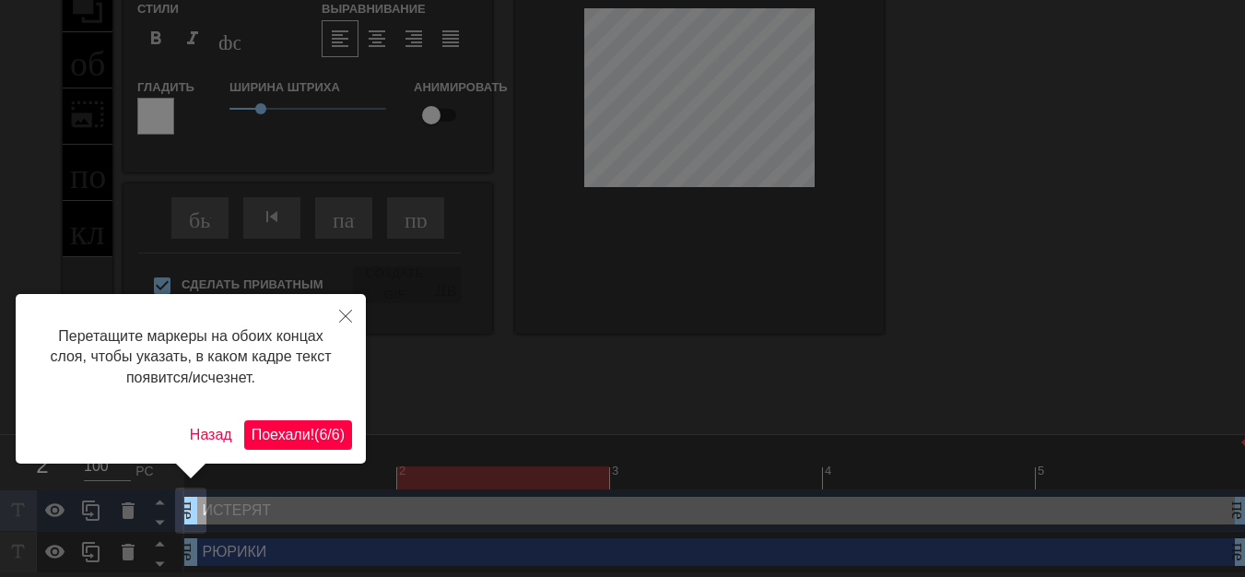
click at [293, 437] on font "Поехали!" at bounding box center [283, 435] width 63 height 16
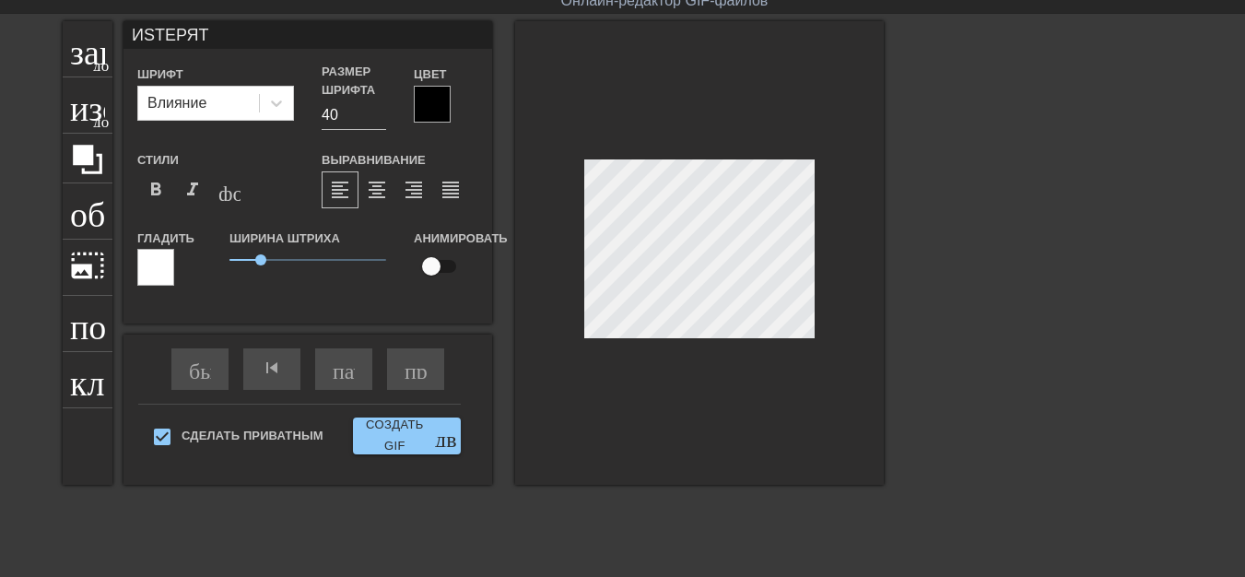
scroll to position [18, 0]
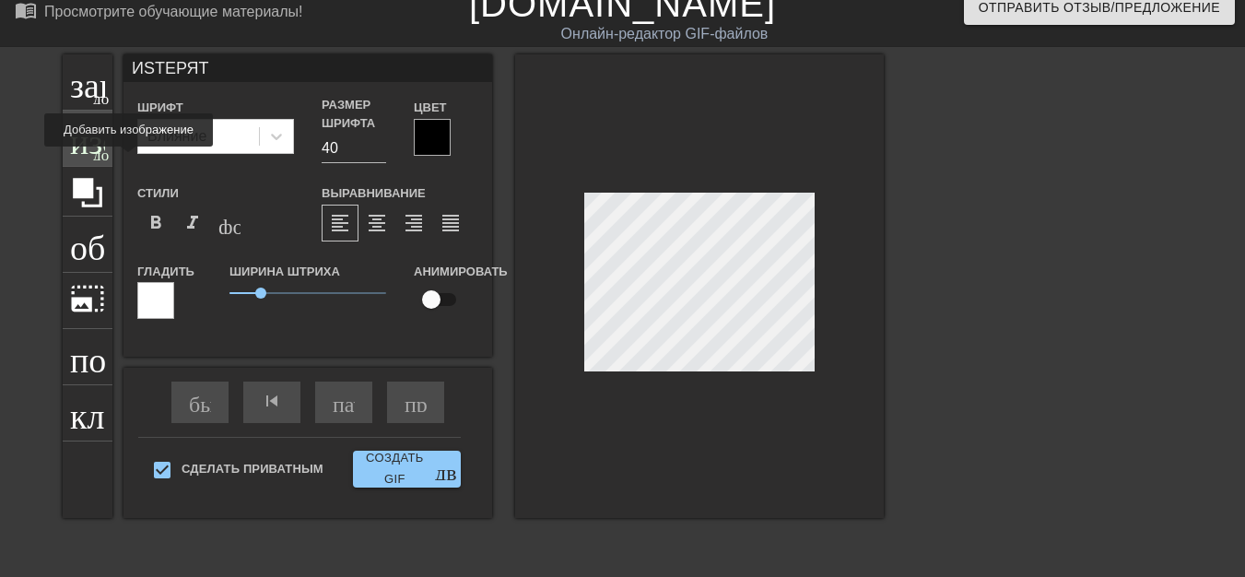
click at [92, 159] on div "изображение добавить_круг" at bounding box center [88, 139] width 50 height 56
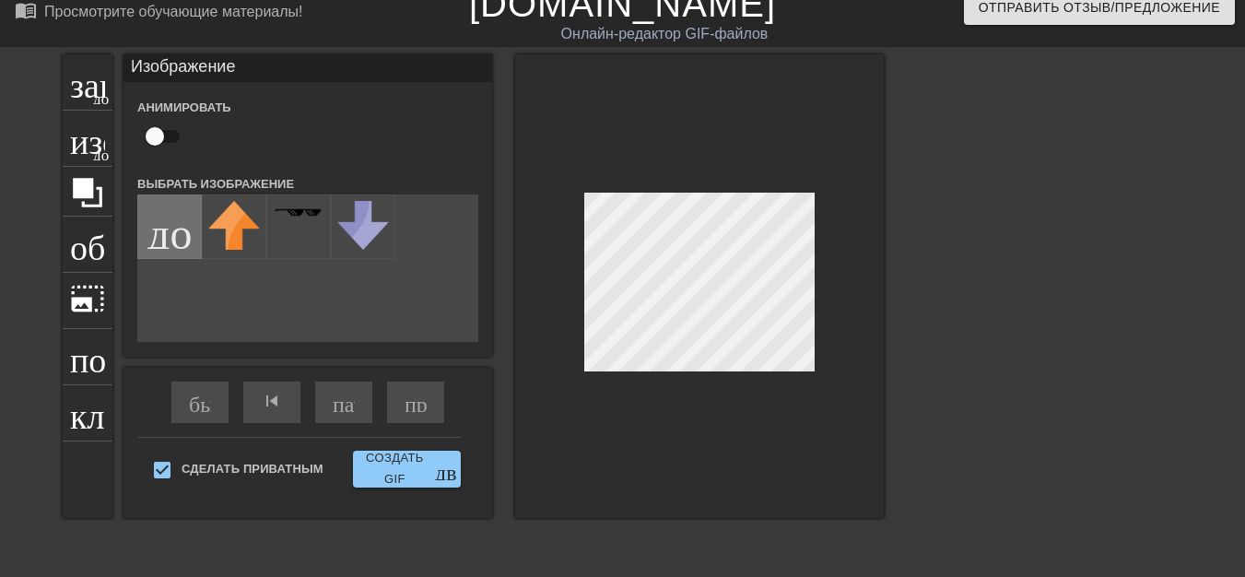
click at [172, 248] on input "file" at bounding box center [169, 226] width 63 height 63
type input "C:\fakepath\gifntext-gif (3).gif"
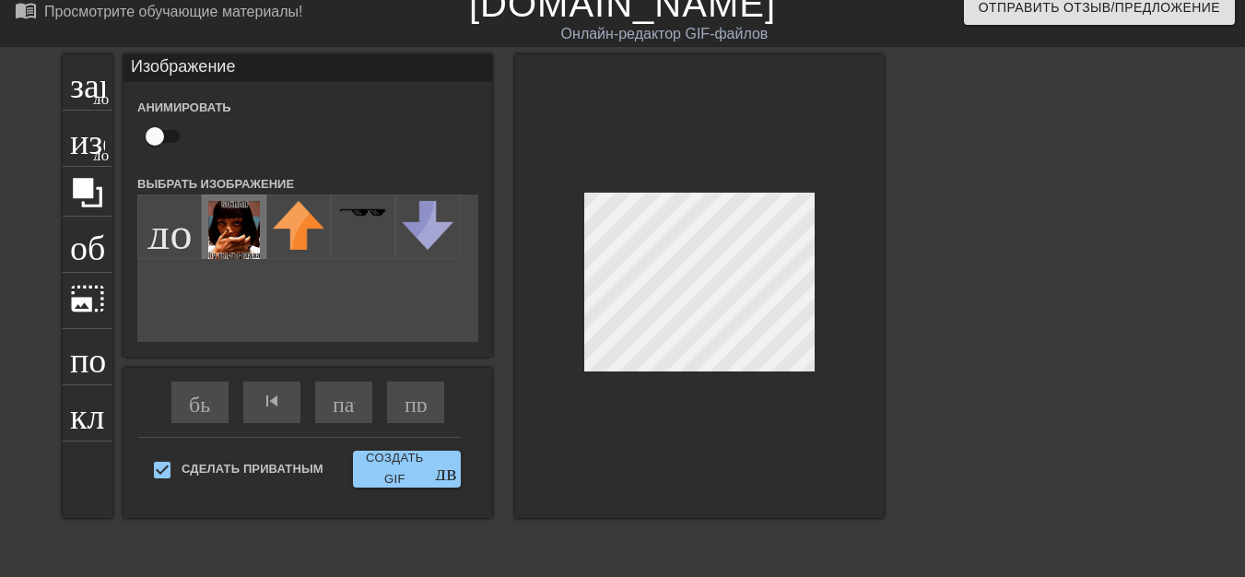
click at [237, 239] on img at bounding box center [234, 230] width 52 height 58
click at [750, 371] on div at bounding box center [699, 286] width 369 height 464
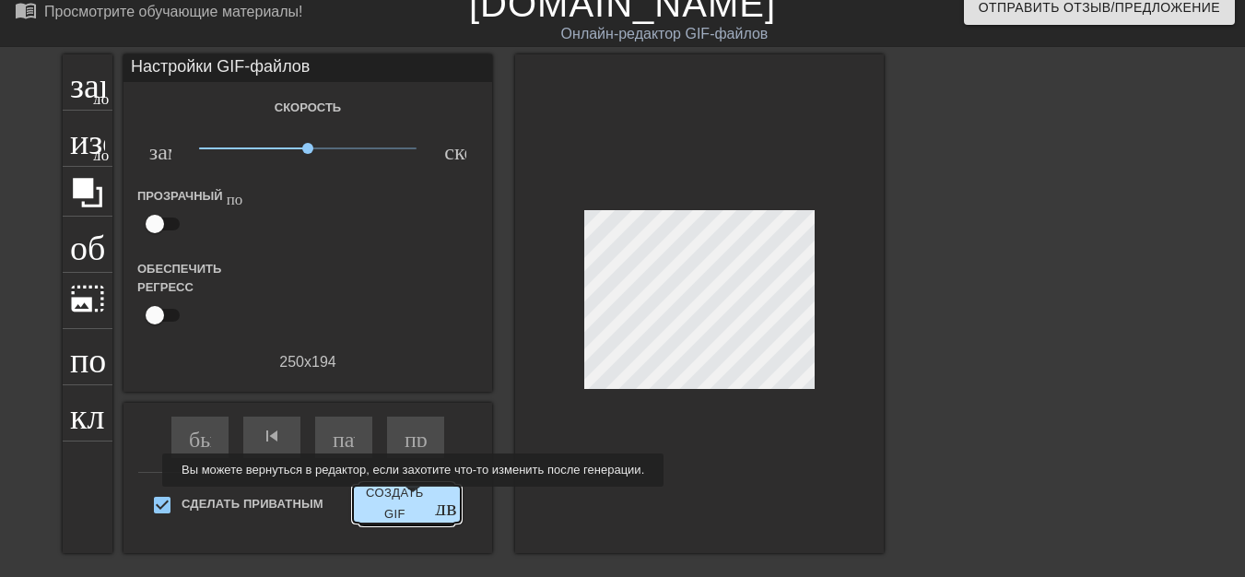
click at [411, 500] on font "Создать GIF" at bounding box center [394, 504] width 69 height 42
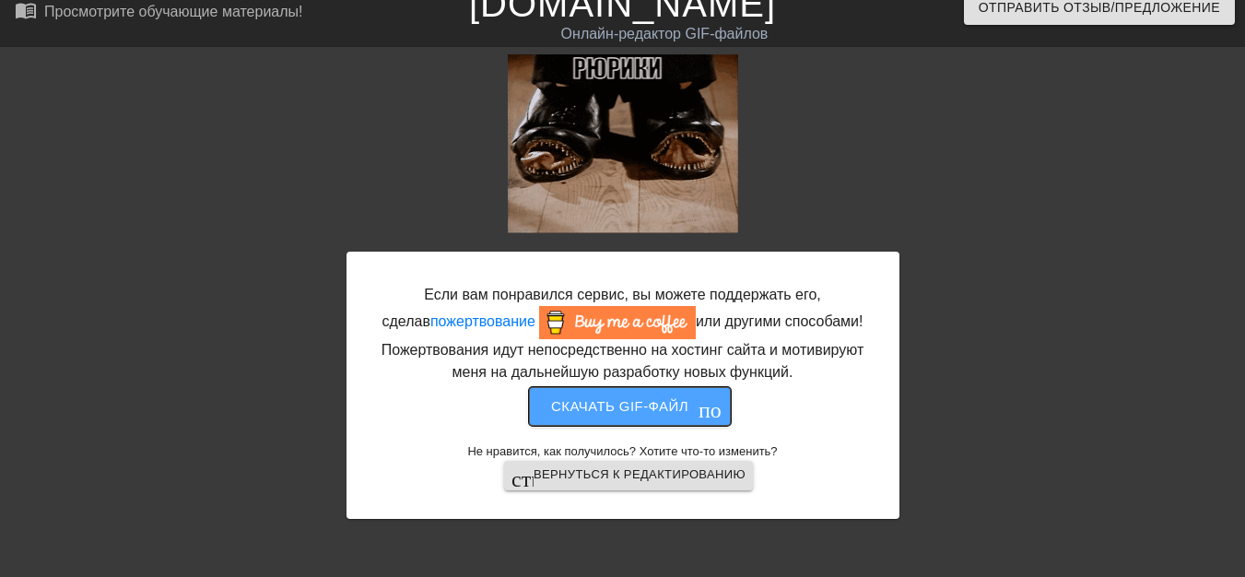
click at [632, 408] on font "Скачать gif-файл" at bounding box center [619, 406] width 137 height 16
